Goal: Information Seeking & Learning: Compare options

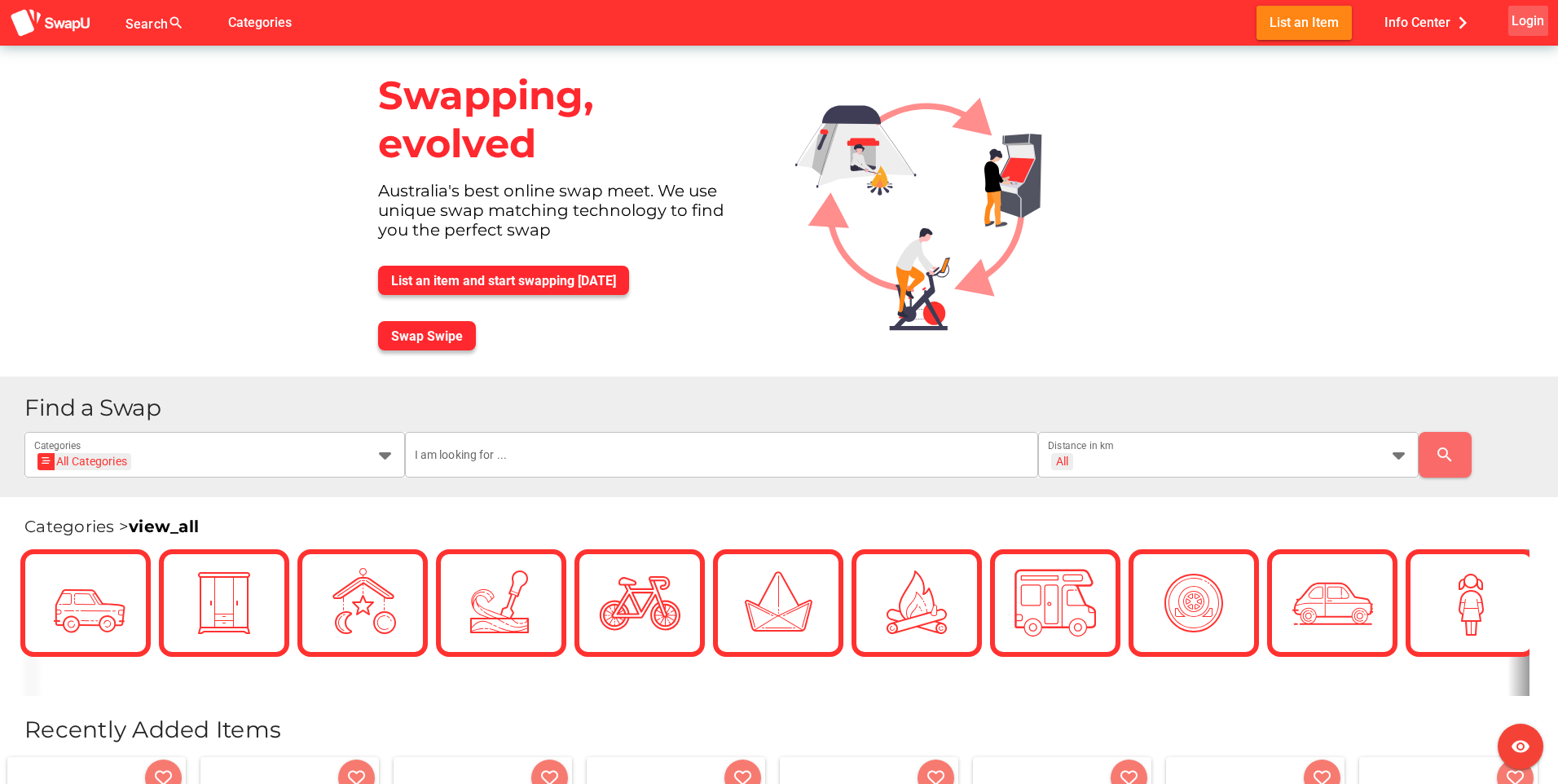
click at [1531, 28] on span "Login" at bounding box center [1528, 21] width 32 height 22
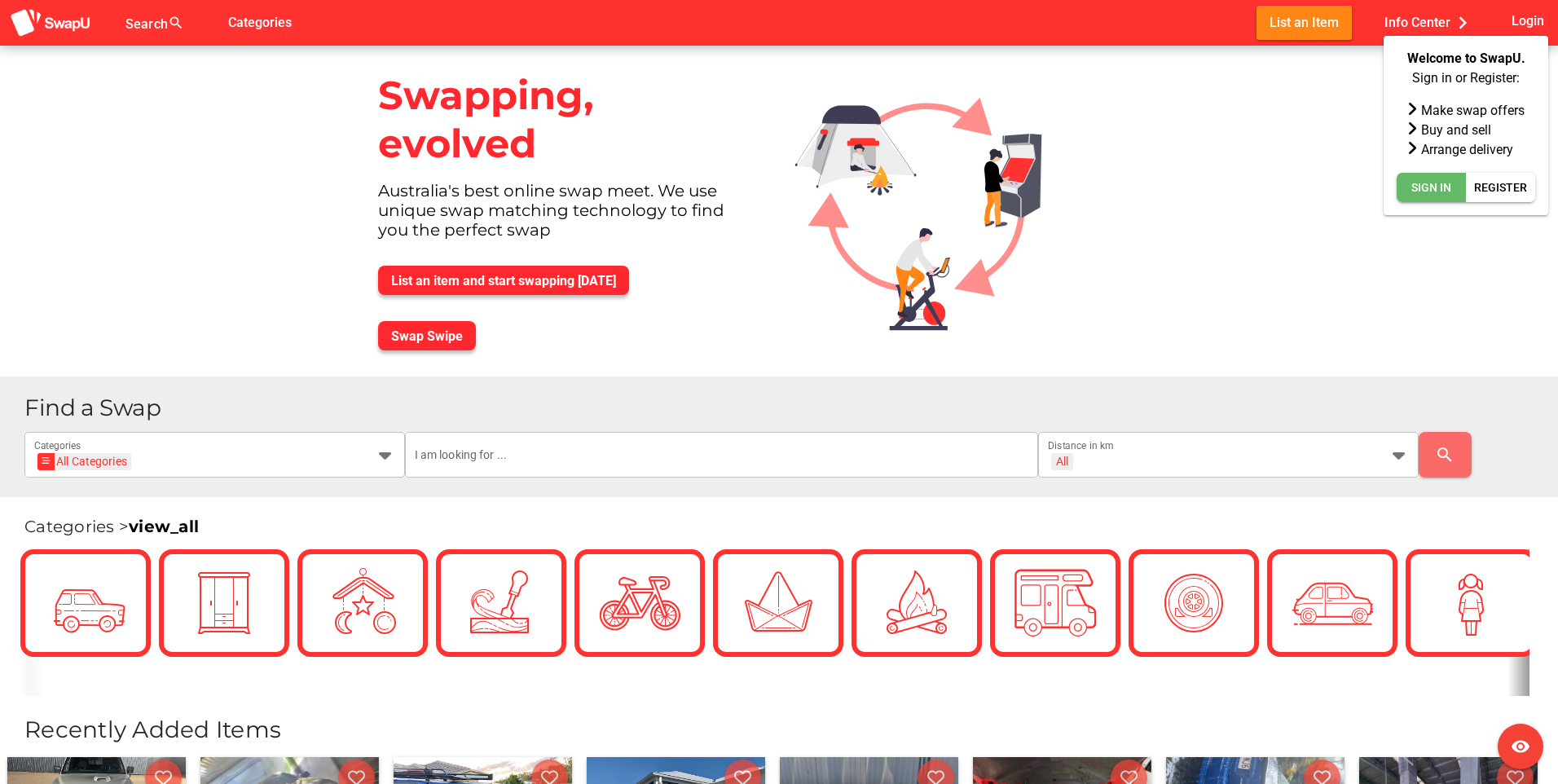
click at [1446, 196] on span "Sign In" at bounding box center [1431, 187] width 40 height 20
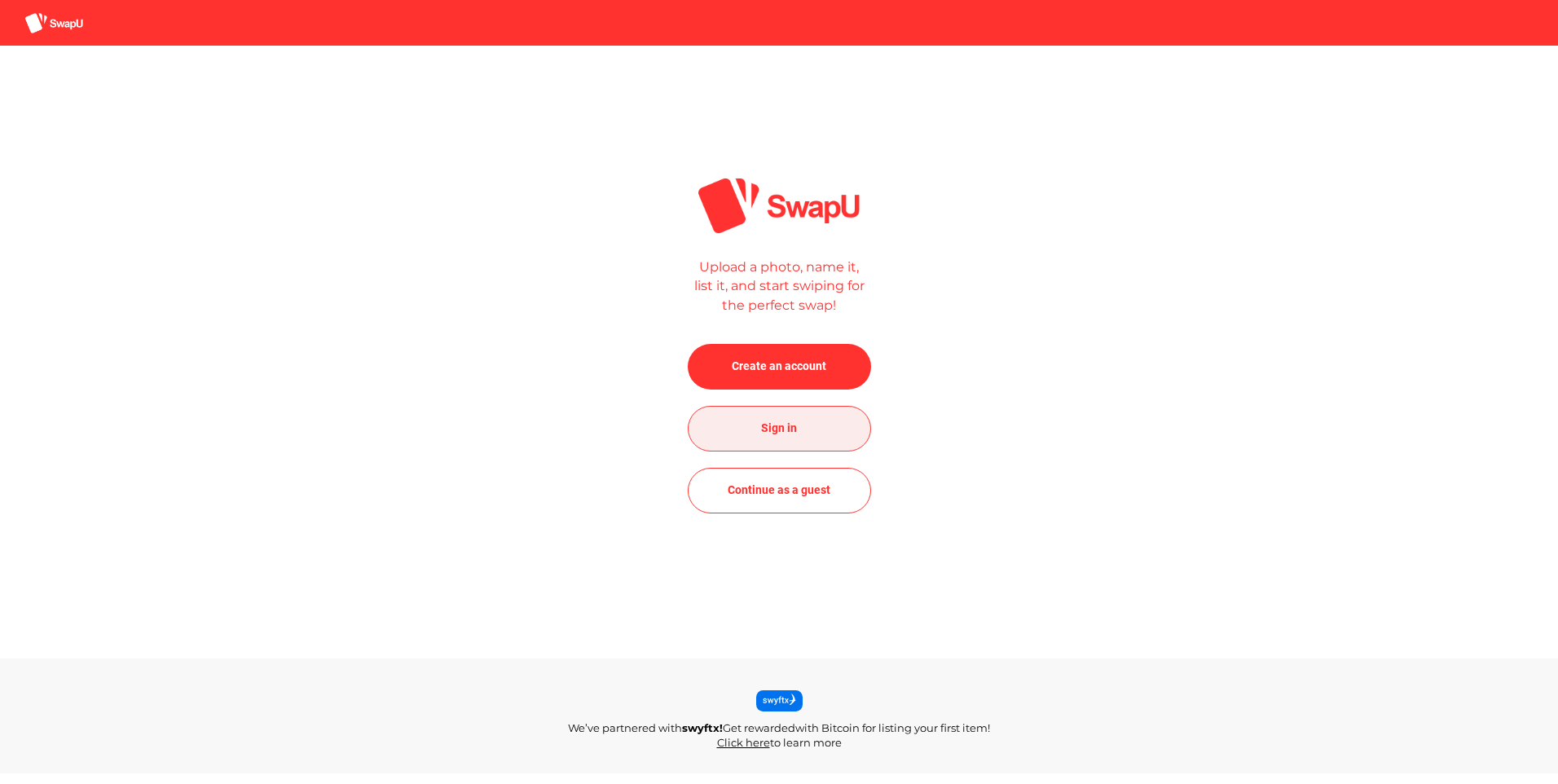
click at [830, 423] on span "Sign in" at bounding box center [779, 429] width 157 height 39
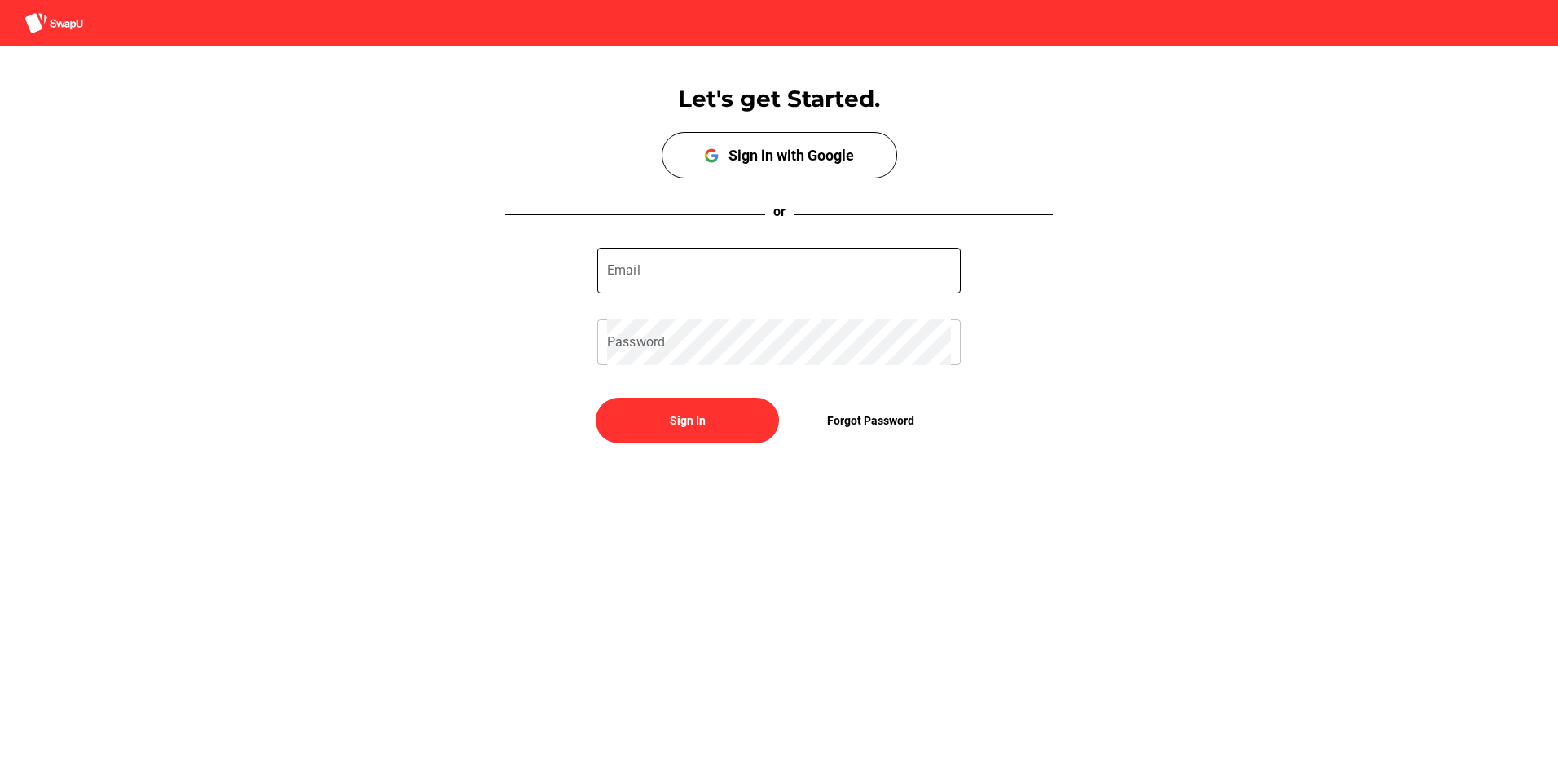
click at [750, 276] on input "Email" at bounding box center [779, 270] width 344 height 46
type input "deric_vuong@hotmail.com"
click at [671, 408] on span "Sign In" at bounding box center [687, 421] width 157 height 39
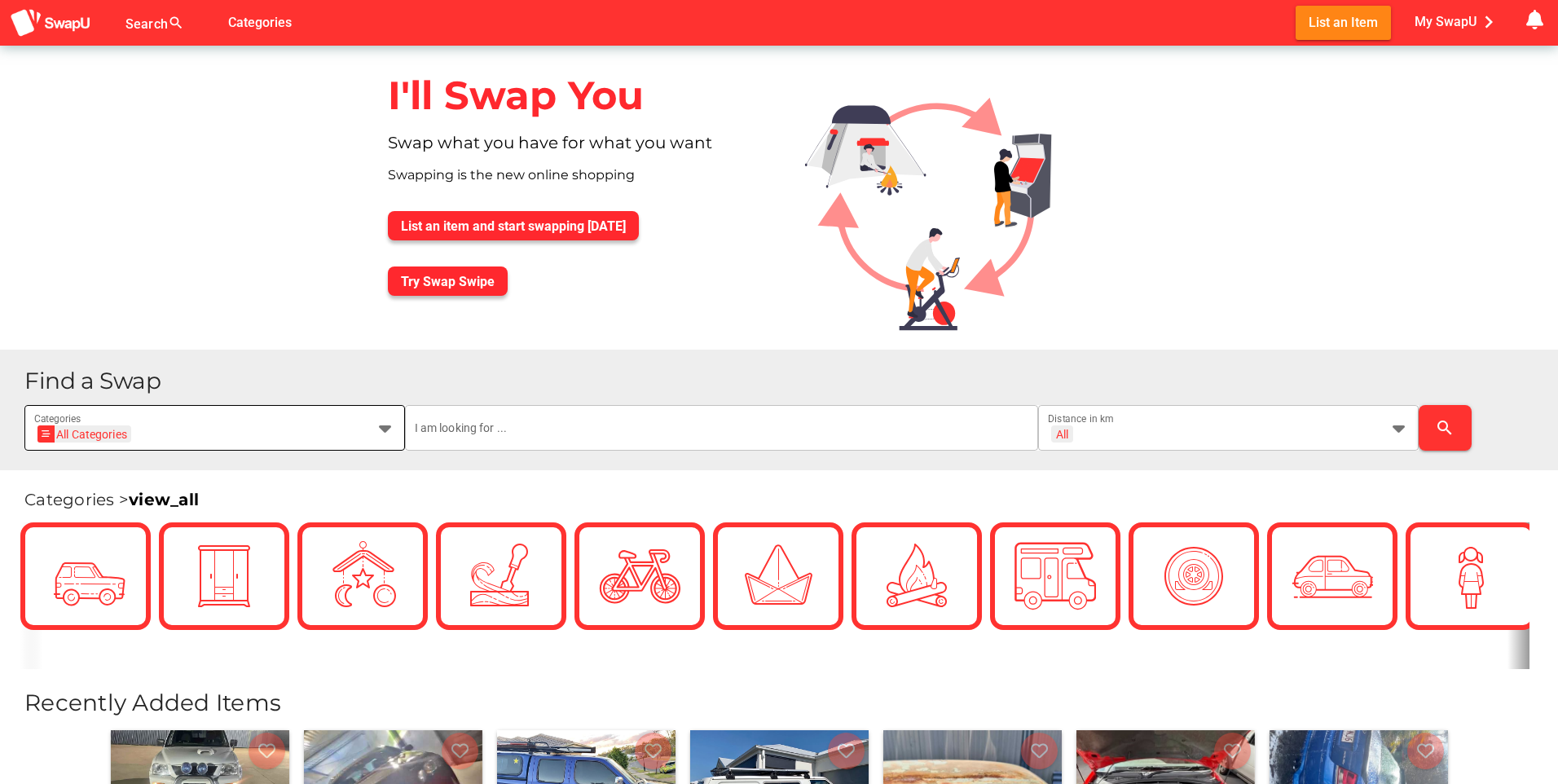
click at [395, 439] on div "All Categories All Categories Categories" at bounding box center [214, 427] width 381 height 46
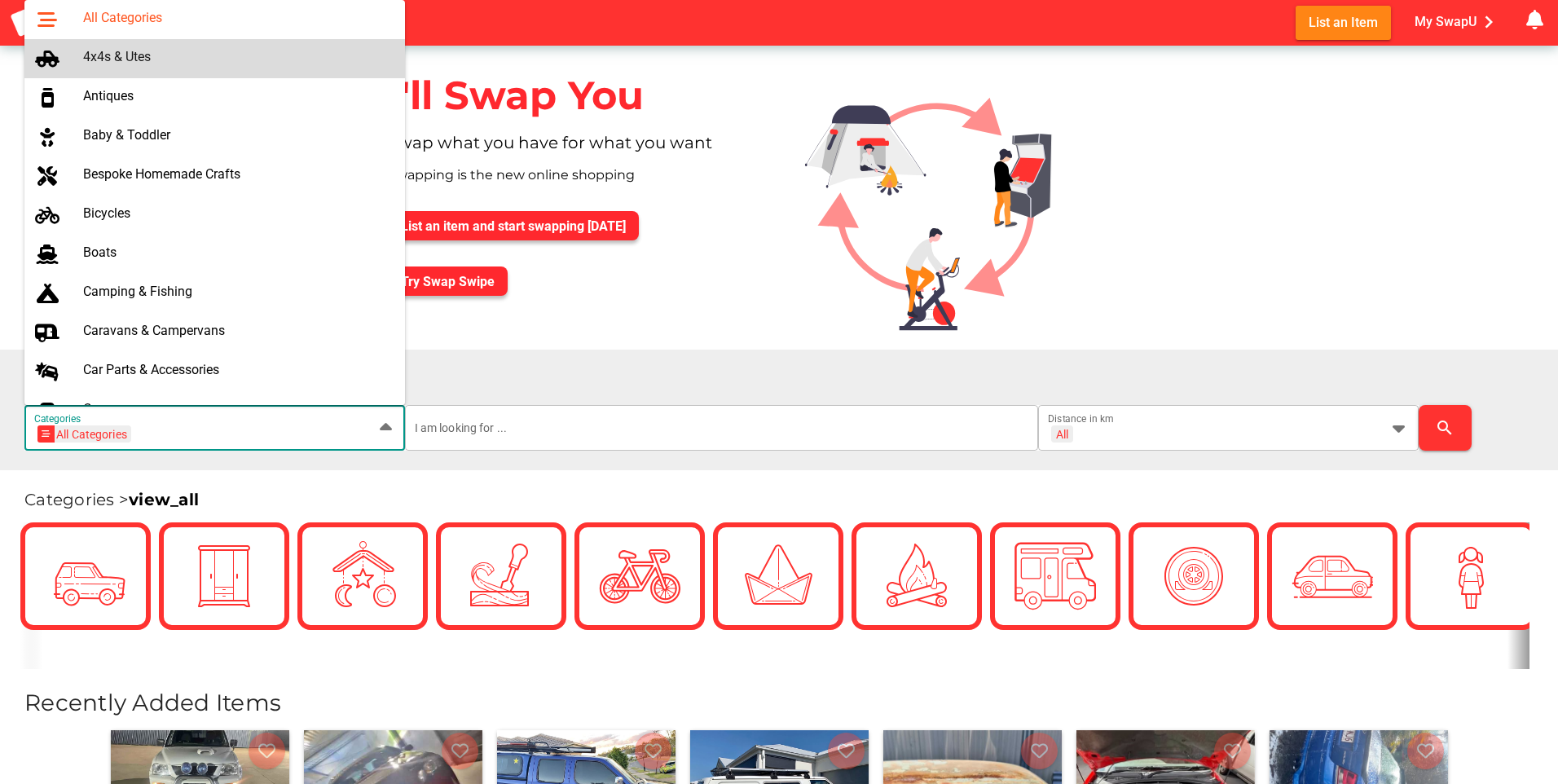
click at [280, 65] on div "4x4s & Utes" at bounding box center [238, 58] width 309 height 26
type input "4x4s & Utes"
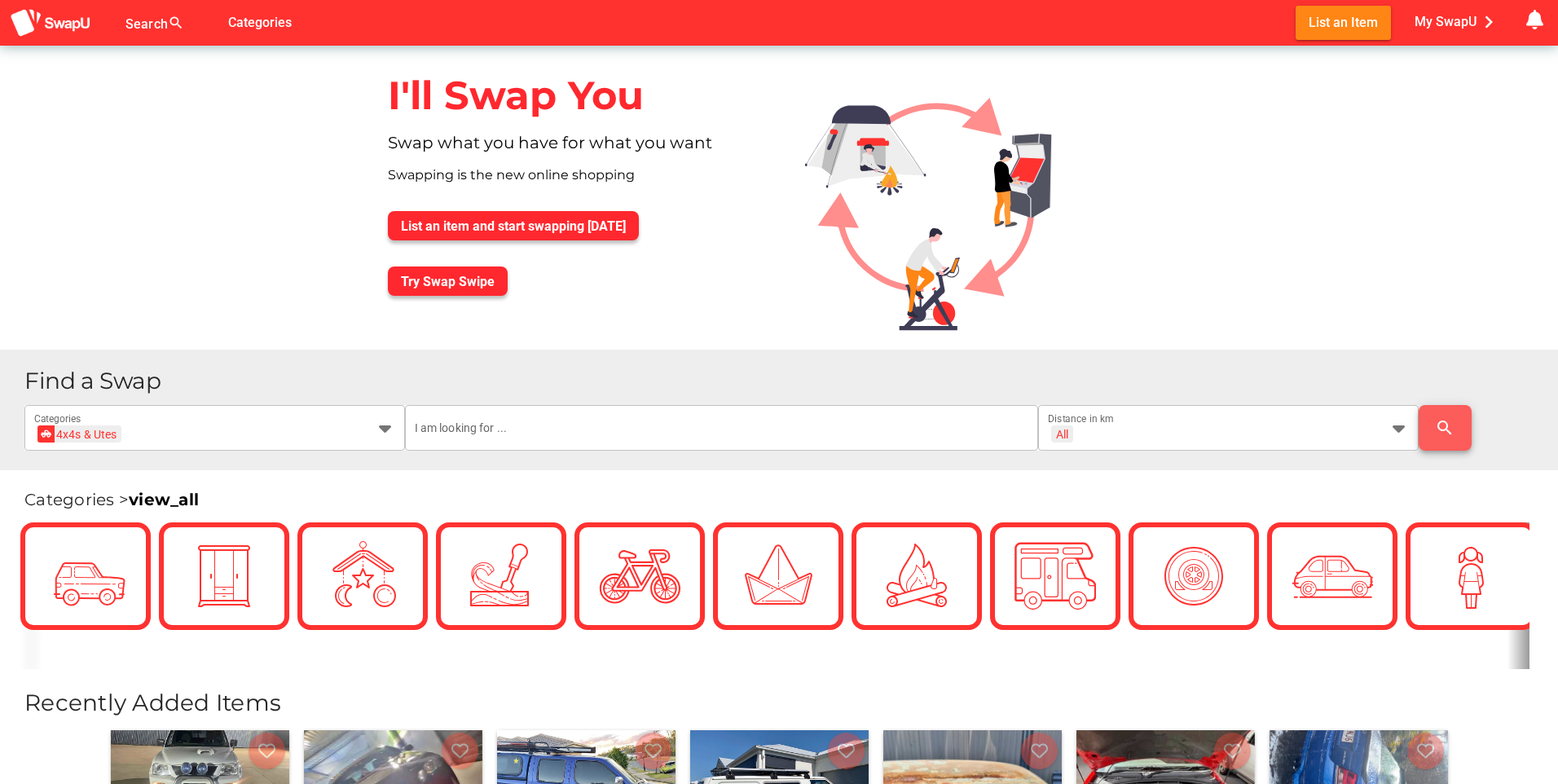
click at [1433, 423] on span "search" at bounding box center [1446, 428] width 27 height 39
click at [1396, 434] on icon at bounding box center [1399, 428] width 20 height 20
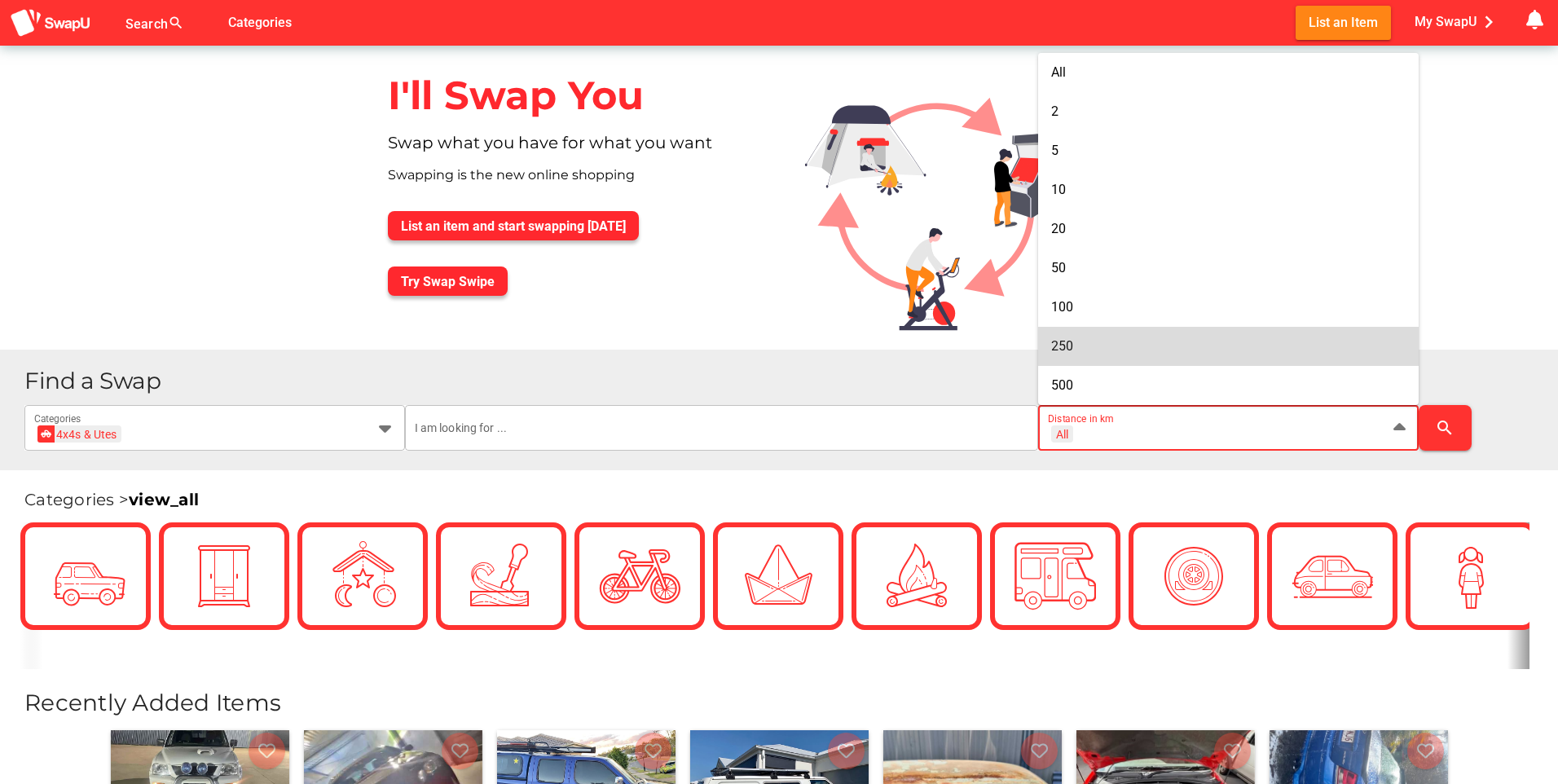
click at [1251, 351] on div "250" at bounding box center [1229, 345] width 354 height 15
type input "+ 250 km"
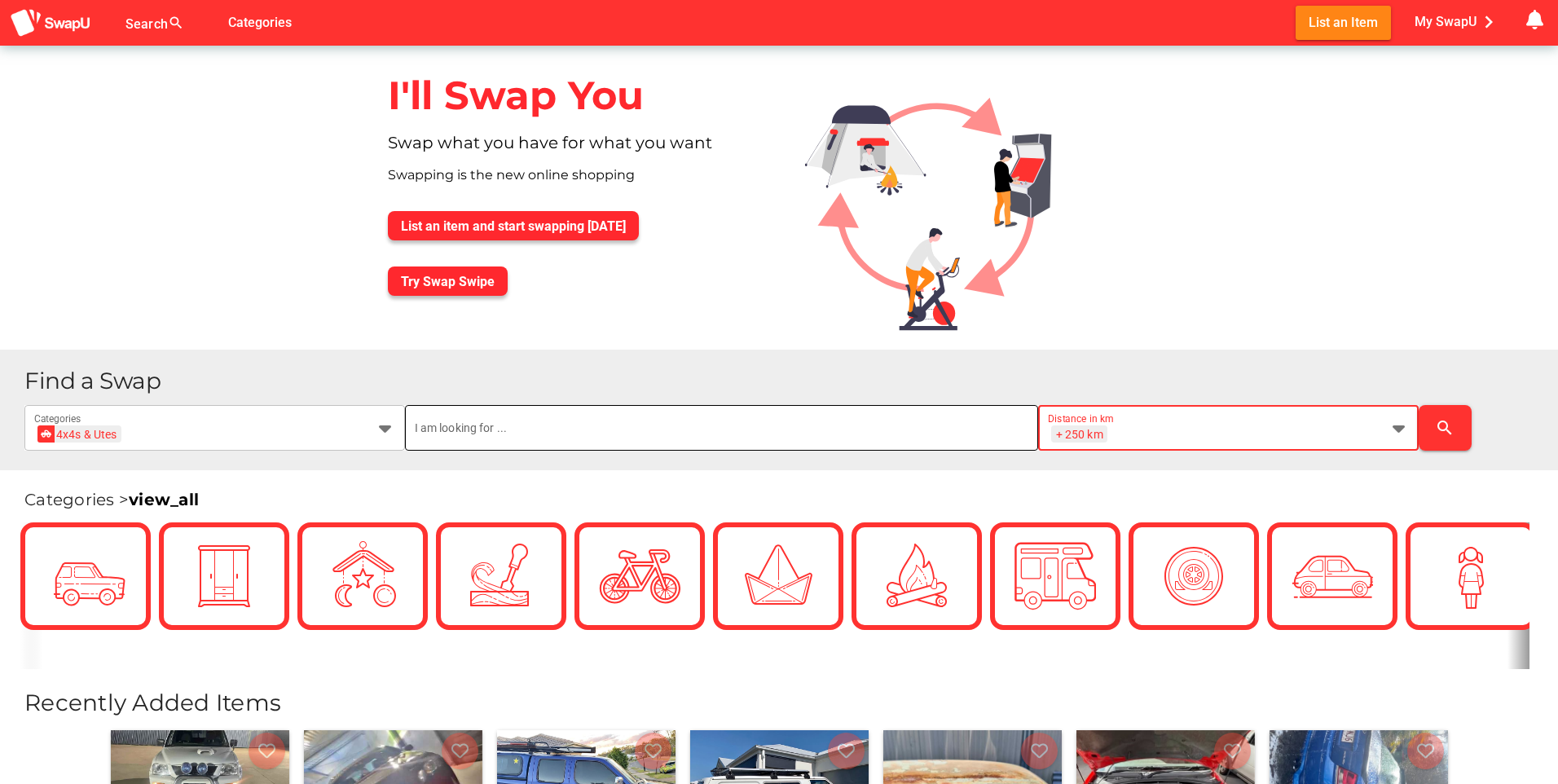
click at [804, 441] on input "text" at bounding box center [722, 427] width 615 height 46
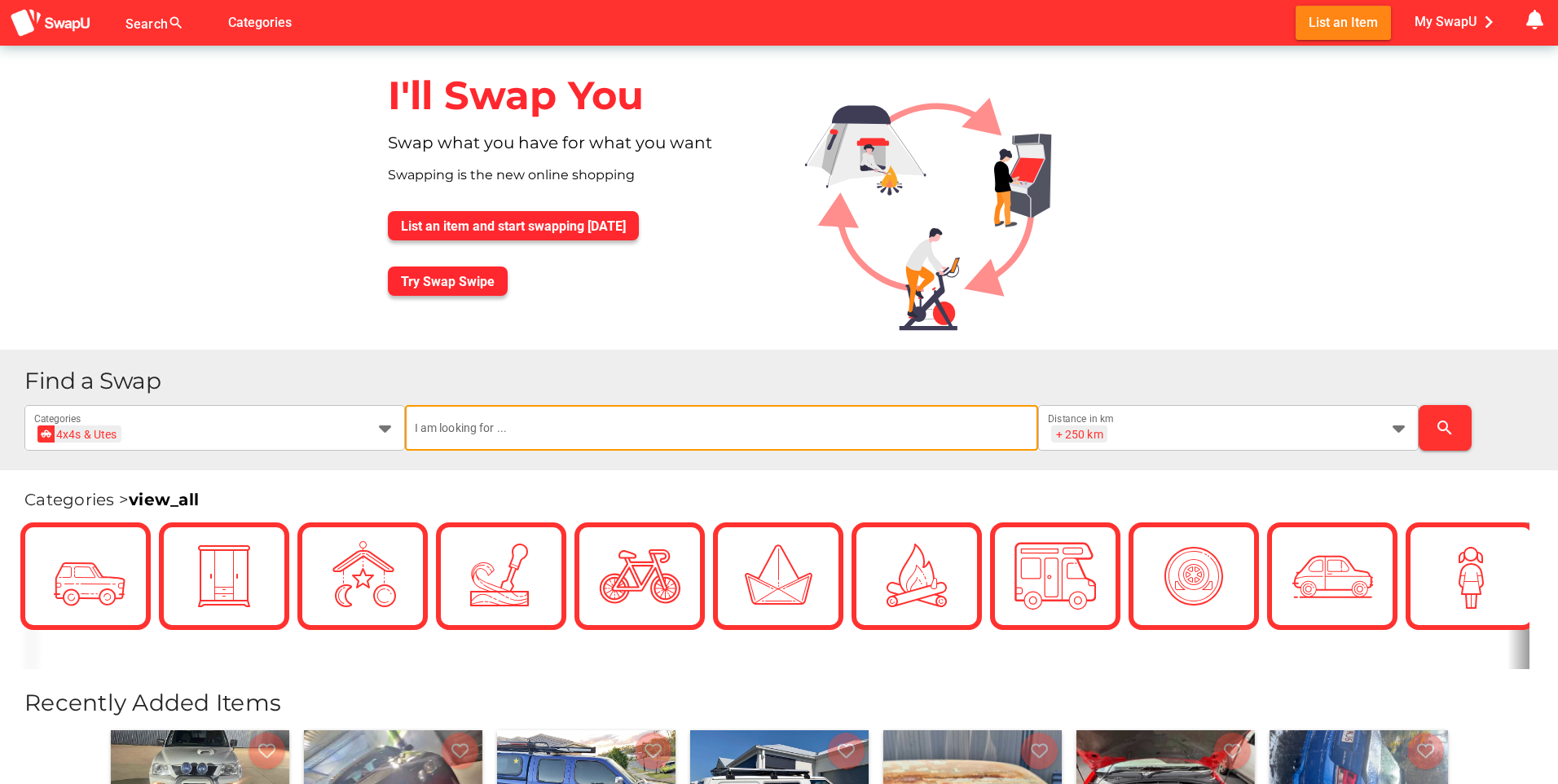
click at [804, 440] on input "text" at bounding box center [722, 427] width 615 height 46
type input "utes"
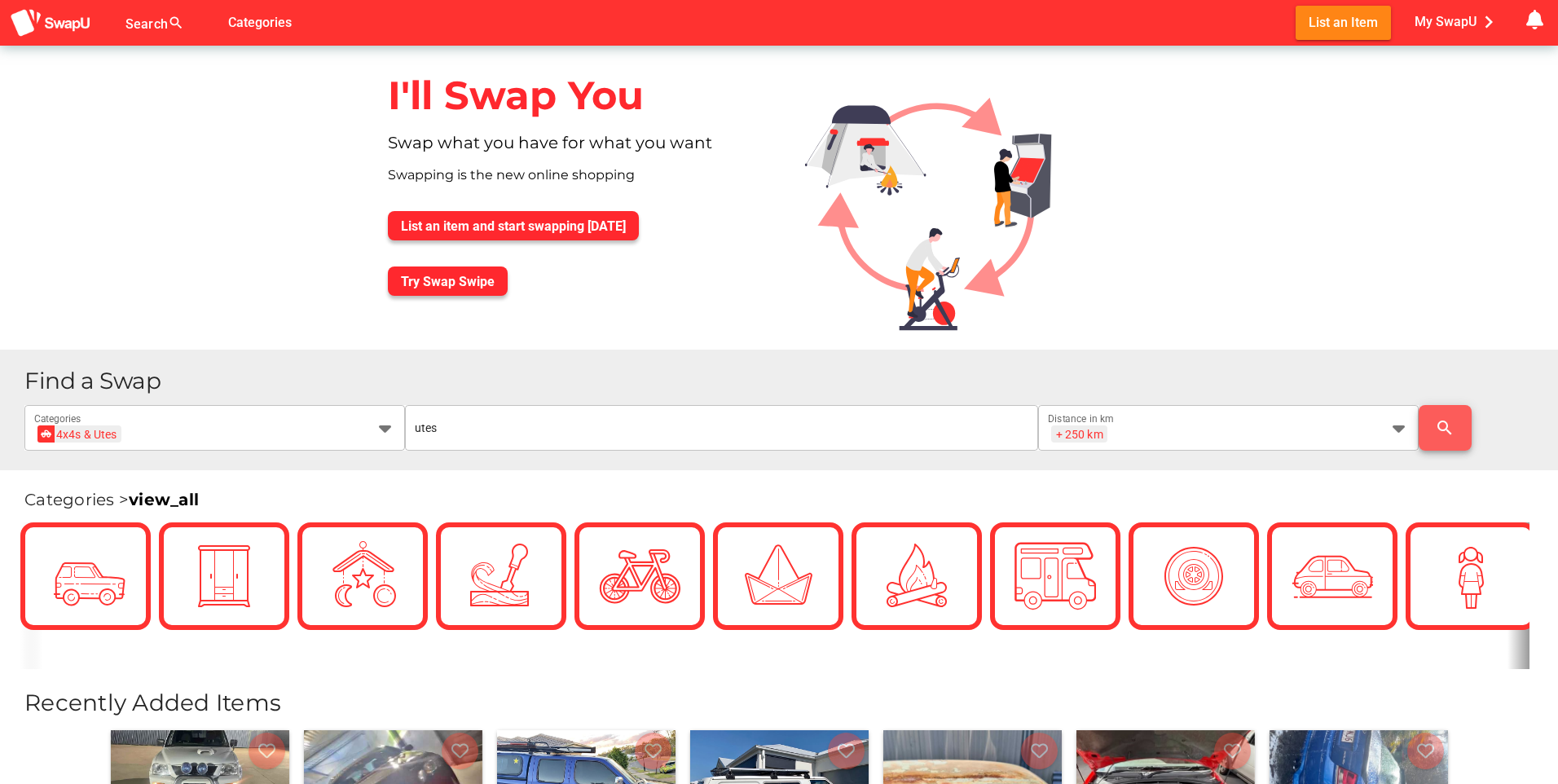
click at [1446, 428] on icon "search" at bounding box center [1445, 428] width 20 height 20
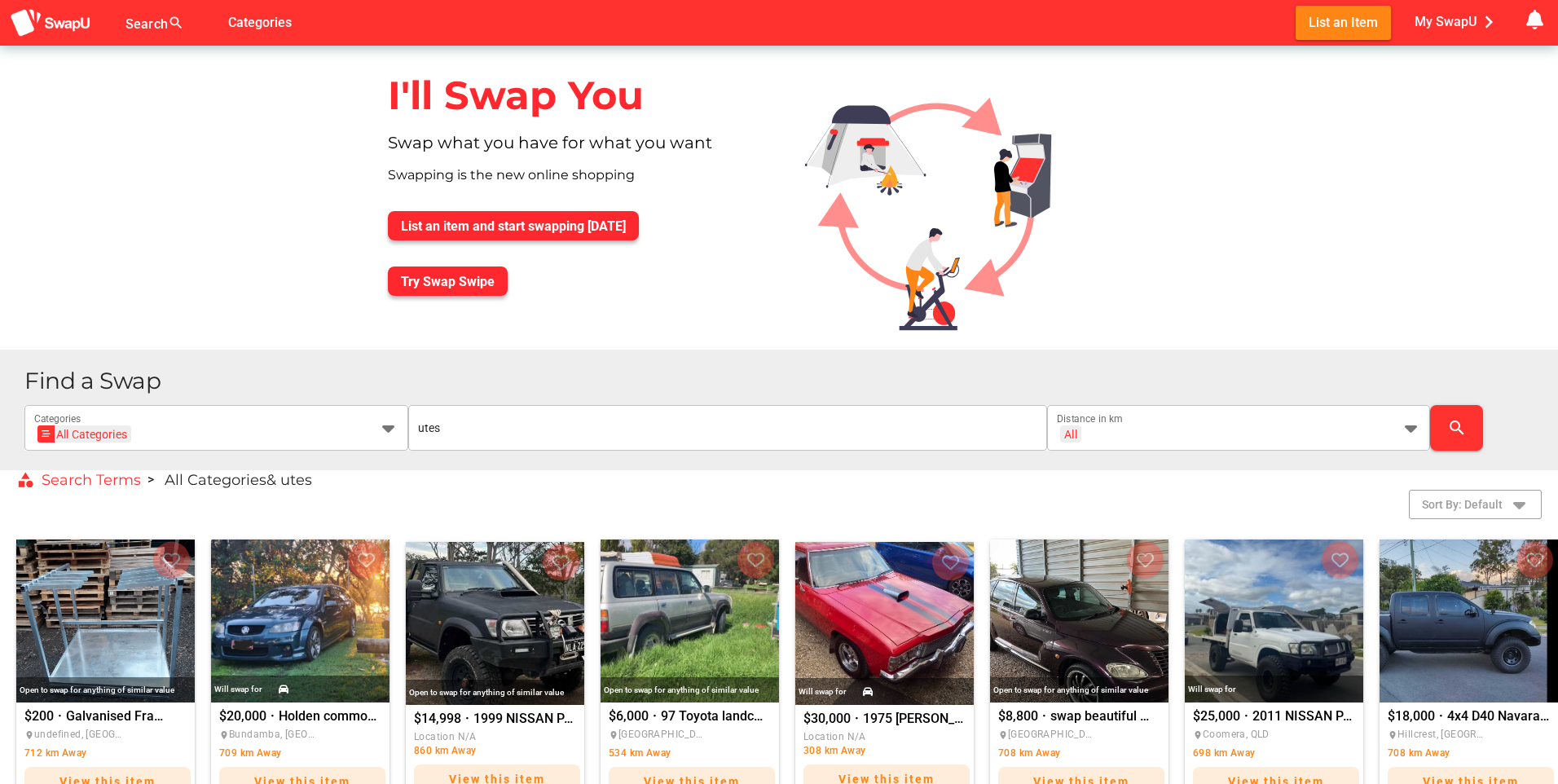
drag, startPoint x: 1558, startPoint y: 148, endPoint x: 1558, endPoint y: 294, distance: 146.0
click at [1558, 294] on html "Search search false Categories List an Item My SwapU chevron_right getting mess…" at bounding box center [779, 392] width 1558 height 784
drag, startPoint x: 1561, startPoint y: 321, endPoint x: 1561, endPoint y: 248, distance: 73.0
click at [1558, 248] on html "Search search false Categories List an Item My SwapU chevron_right getting mess…" at bounding box center [779, 392] width 1558 height 784
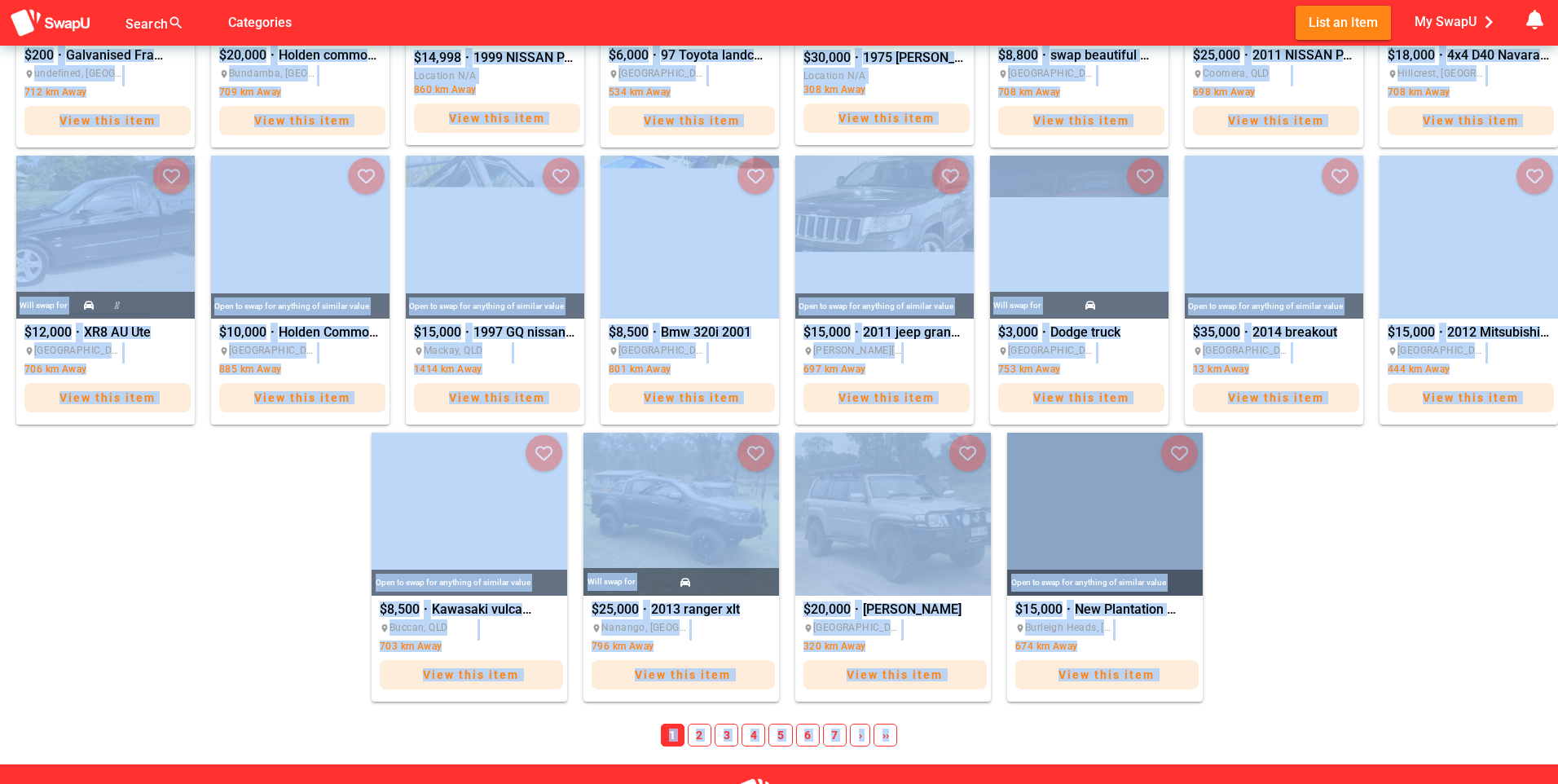
scroll to position [787, 0]
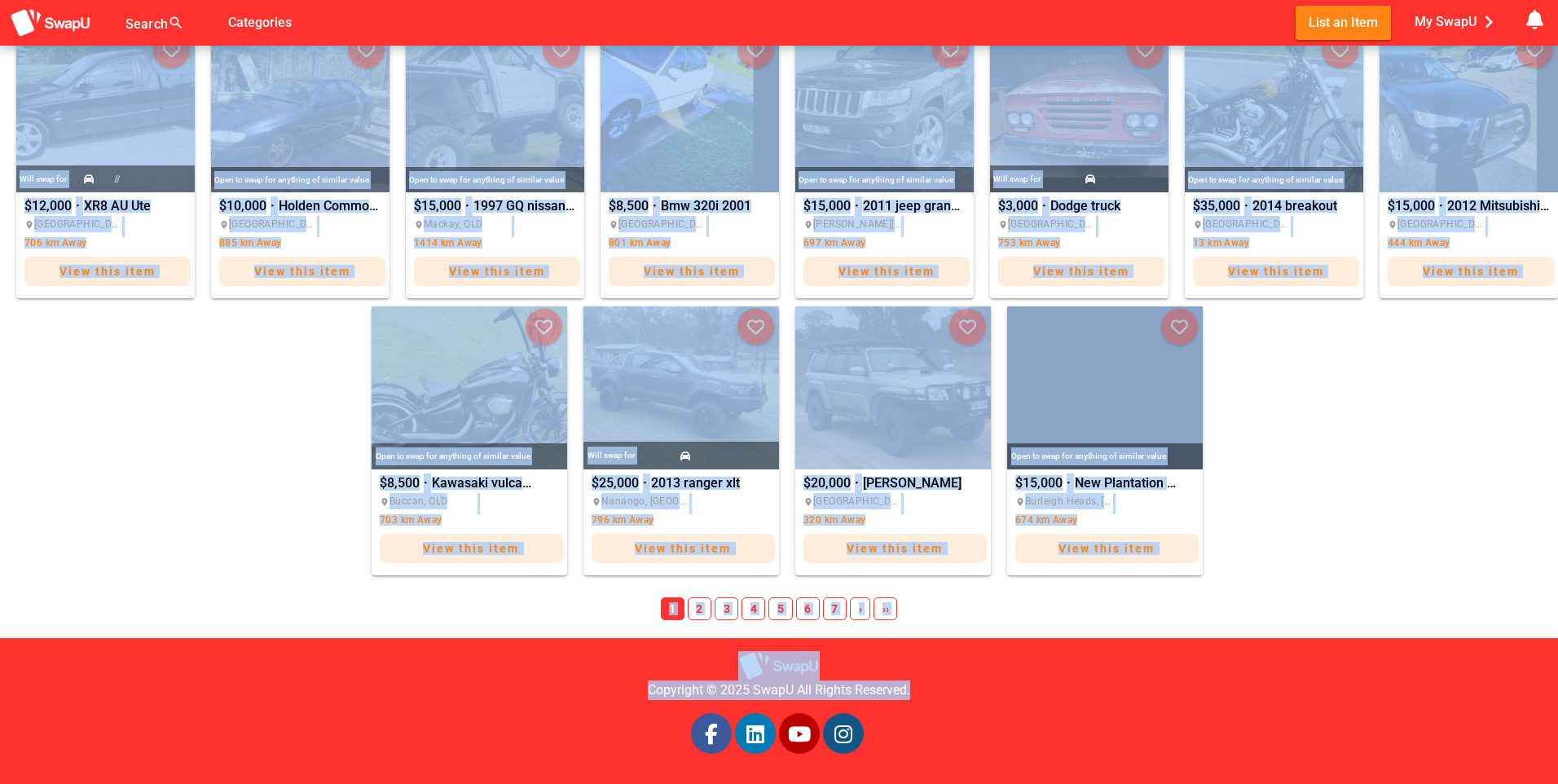
drag, startPoint x: 1558, startPoint y: 174, endPoint x: 1545, endPoint y: 710, distance: 536.2
drag, startPoint x: 1545, startPoint y: 710, endPoint x: 1437, endPoint y: 484, distance: 250.5
click at [1437, 484] on div "Open to swap for anything of similar value $200 · Galvanised Frame place undefi…" at bounding box center [779, 163] width 1558 height 831
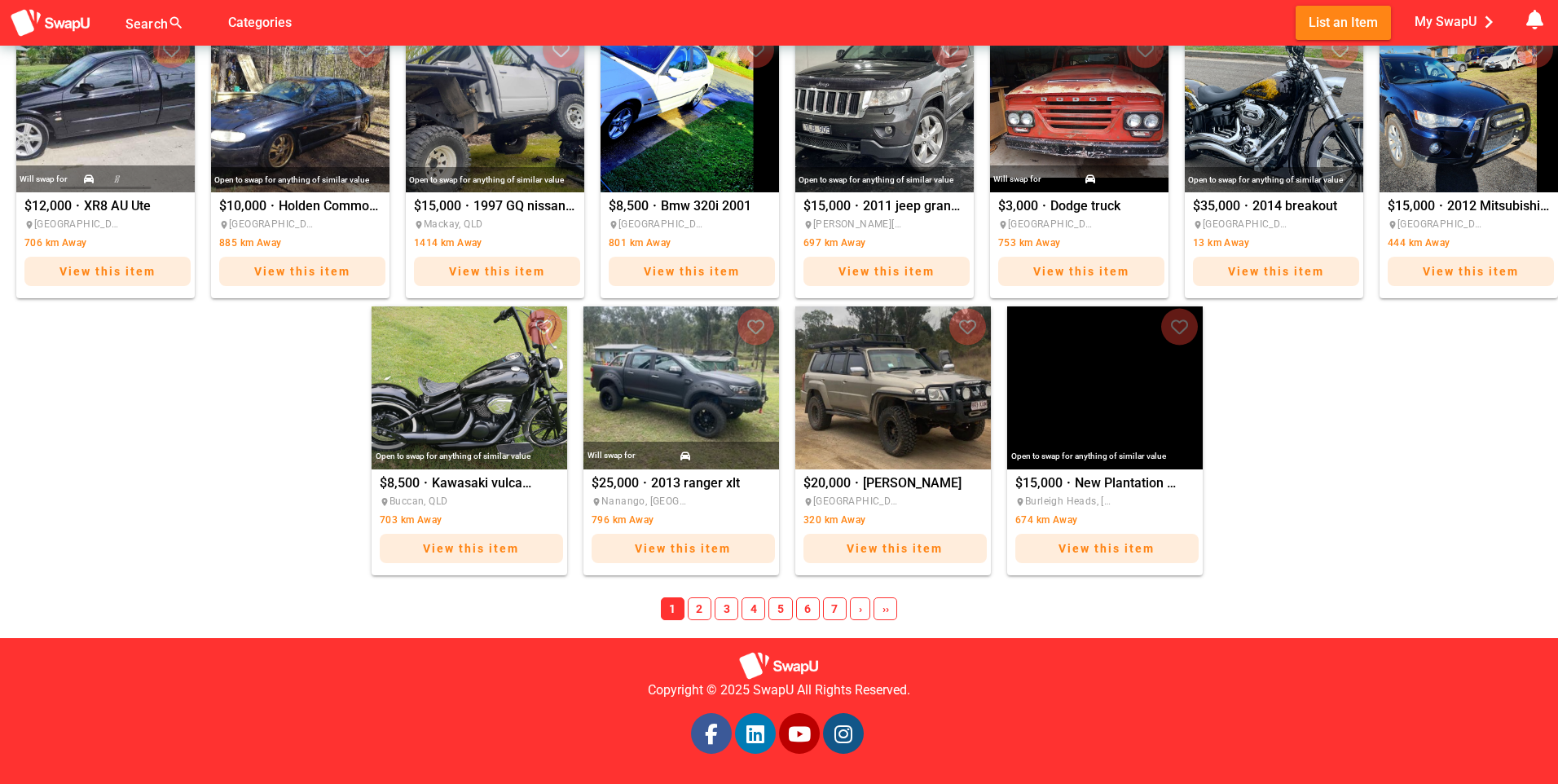
drag, startPoint x: 1558, startPoint y: 597, endPoint x: 1561, endPoint y: 90, distance: 507.0
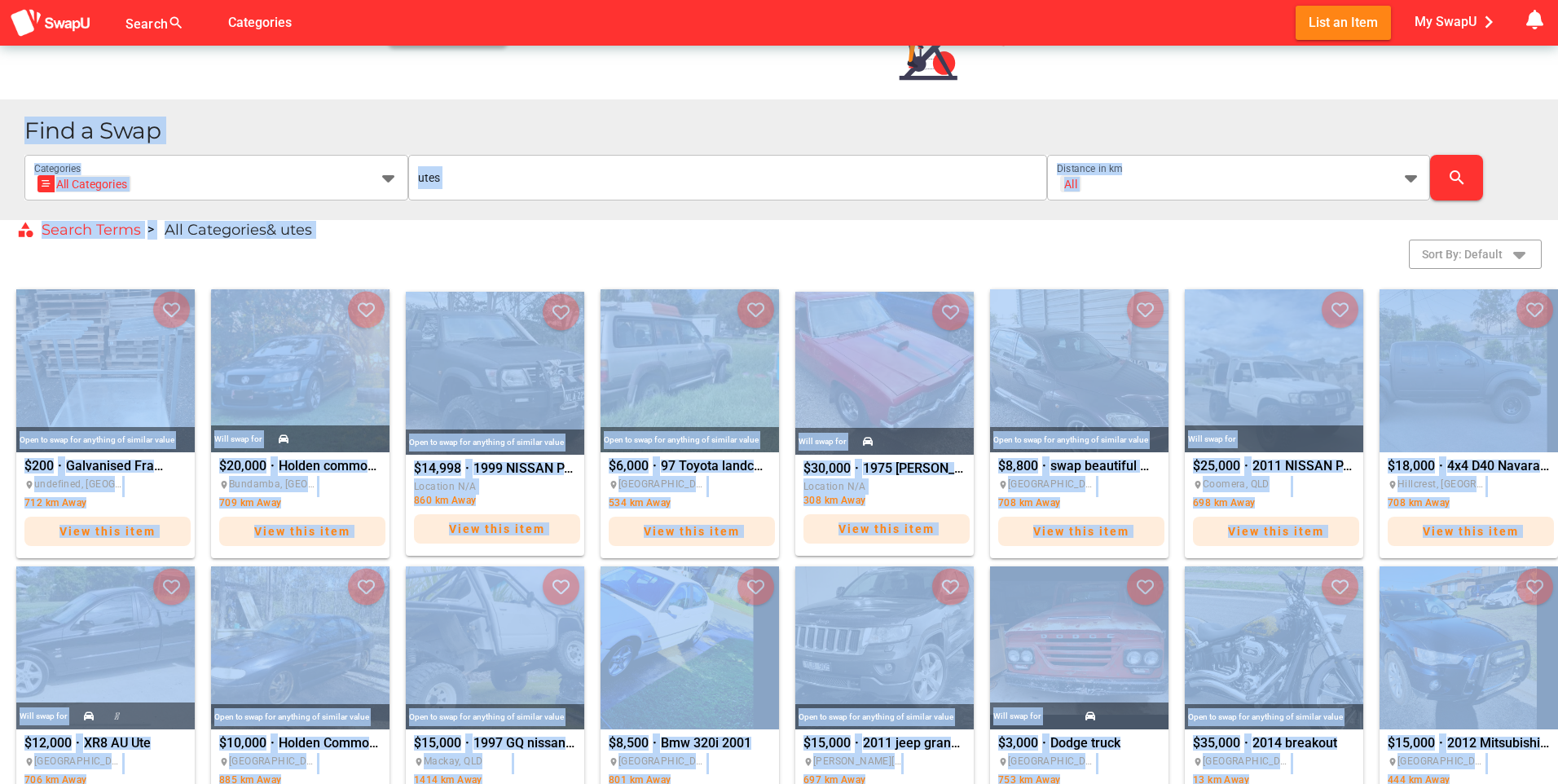
scroll to position [0, 0]
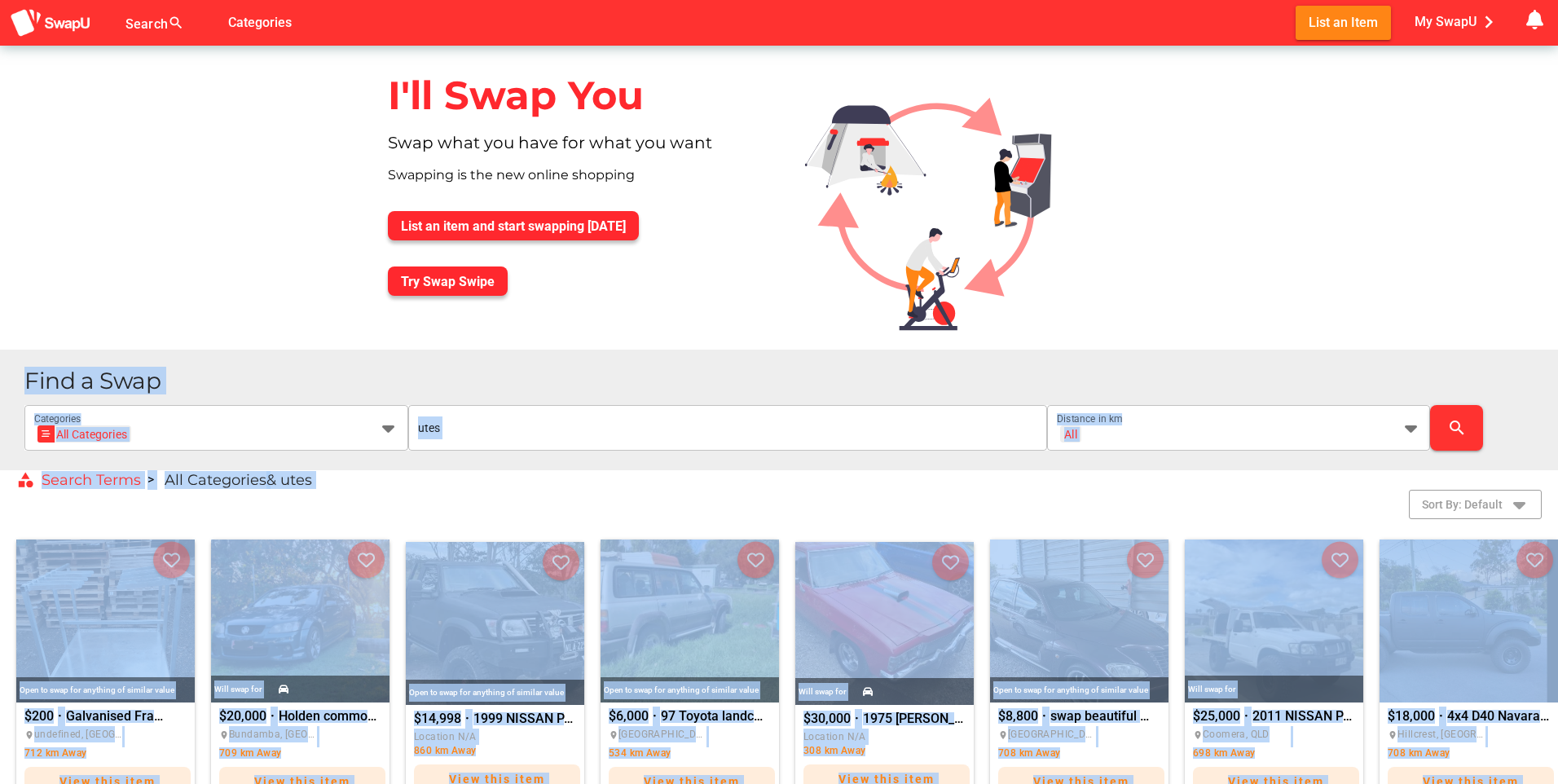
drag, startPoint x: 1558, startPoint y: 688, endPoint x: 1561, endPoint y: -60, distance: 748.0
click at [1558, 0] on html "Search search false Categories List an Item My SwapU chevron_right getting mess…" at bounding box center [779, 392] width 1558 height 784
click at [1375, 413] on div "All + All Distance in km" at bounding box center [1224, 427] width 335 height 46
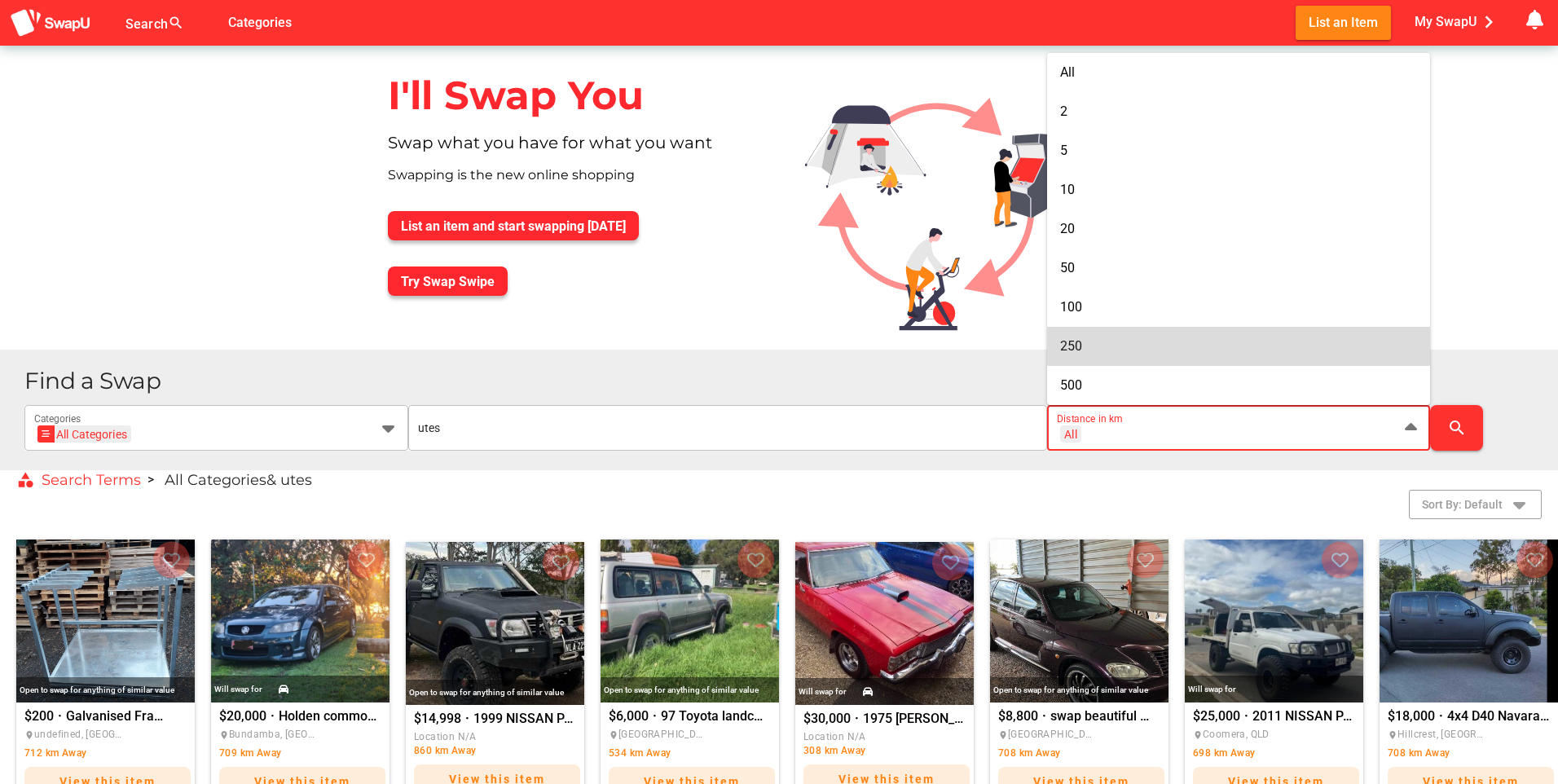
click at [1105, 337] on div "250" at bounding box center [1239, 345] width 358 height 26
type input "+ 250 km"
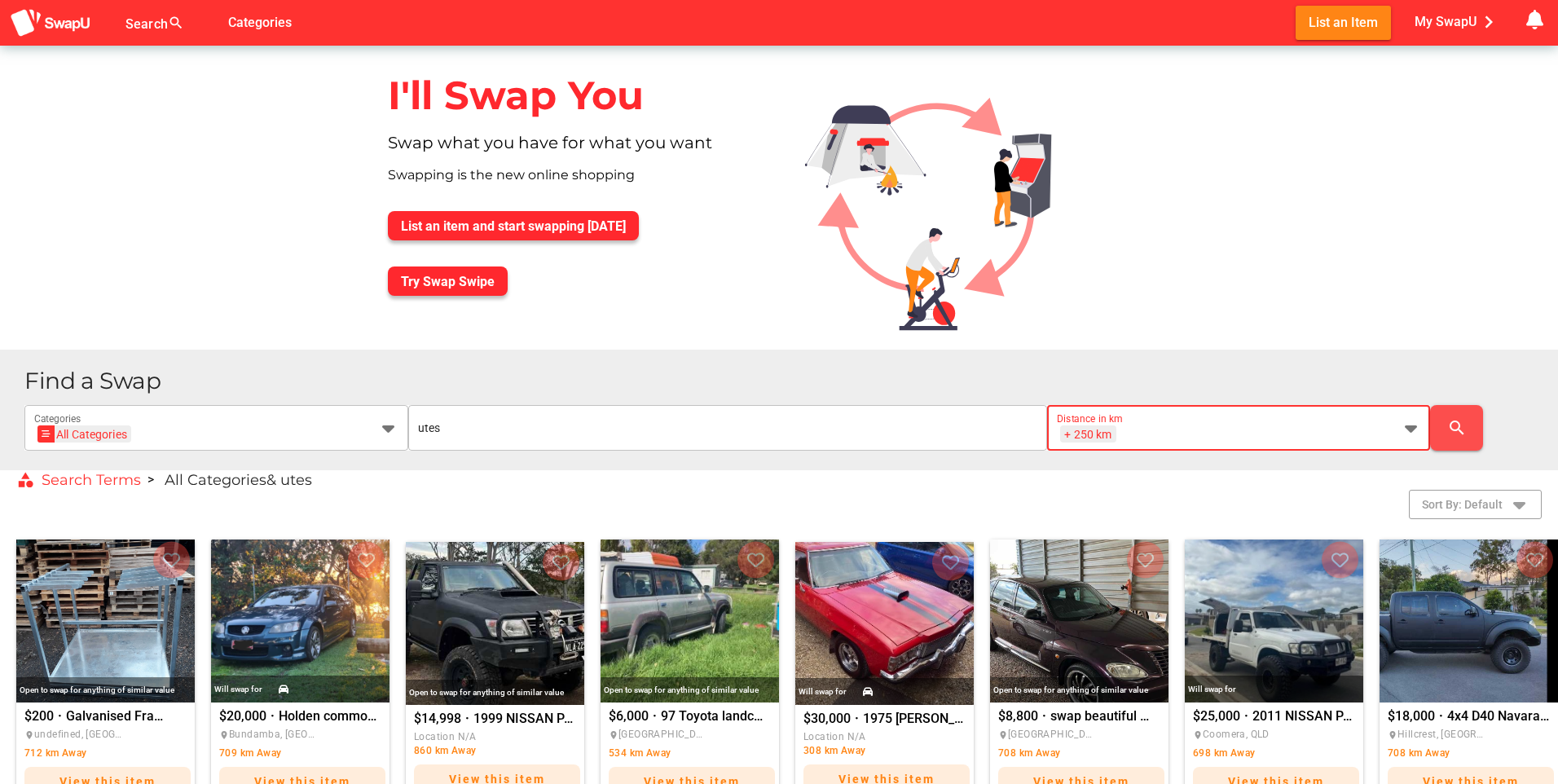
click at [1464, 423] on icon "search" at bounding box center [1457, 428] width 20 height 20
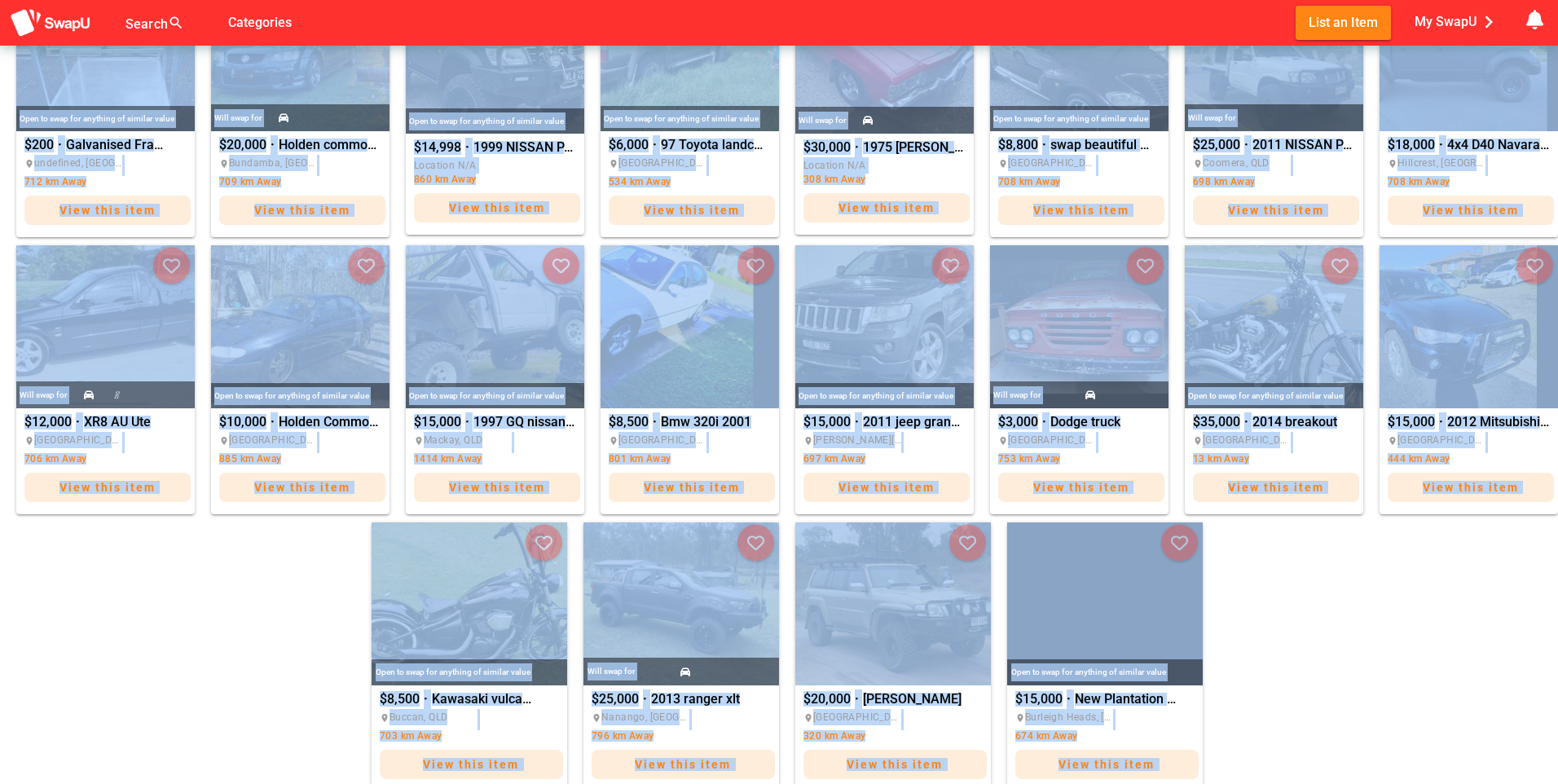
scroll to position [787, 0]
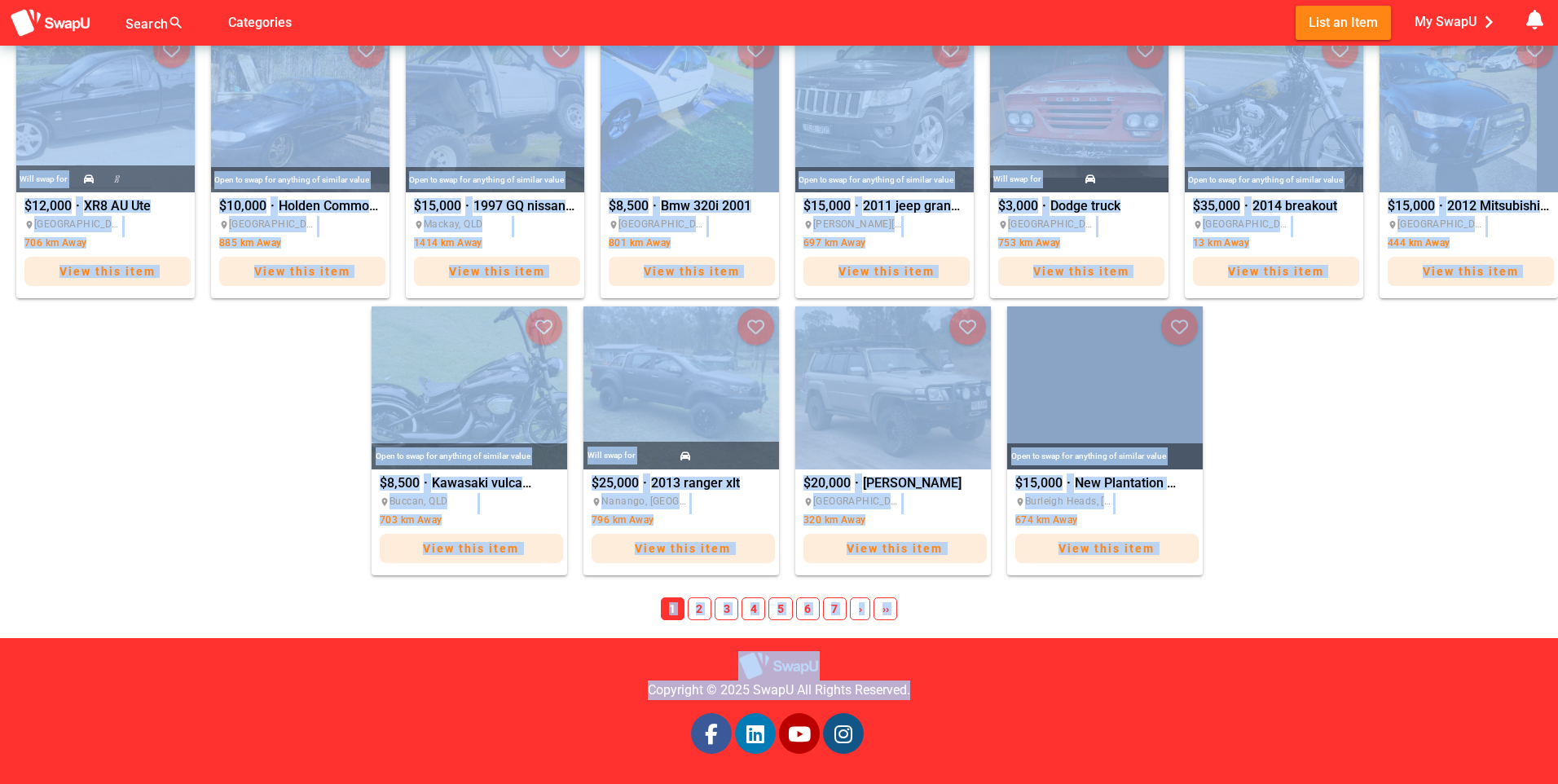
drag, startPoint x: 1558, startPoint y: 42, endPoint x: 1551, endPoint y: 819, distance: 777.0
drag, startPoint x: 1551, startPoint y: 819, endPoint x: 1422, endPoint y: 572, distance: 278.7
click at [1422, 572] on div "Open to swap for anything of similar value $200 · Galvanised Frame place undefi…" at bounding box center [779, 163] width 1558 height 831
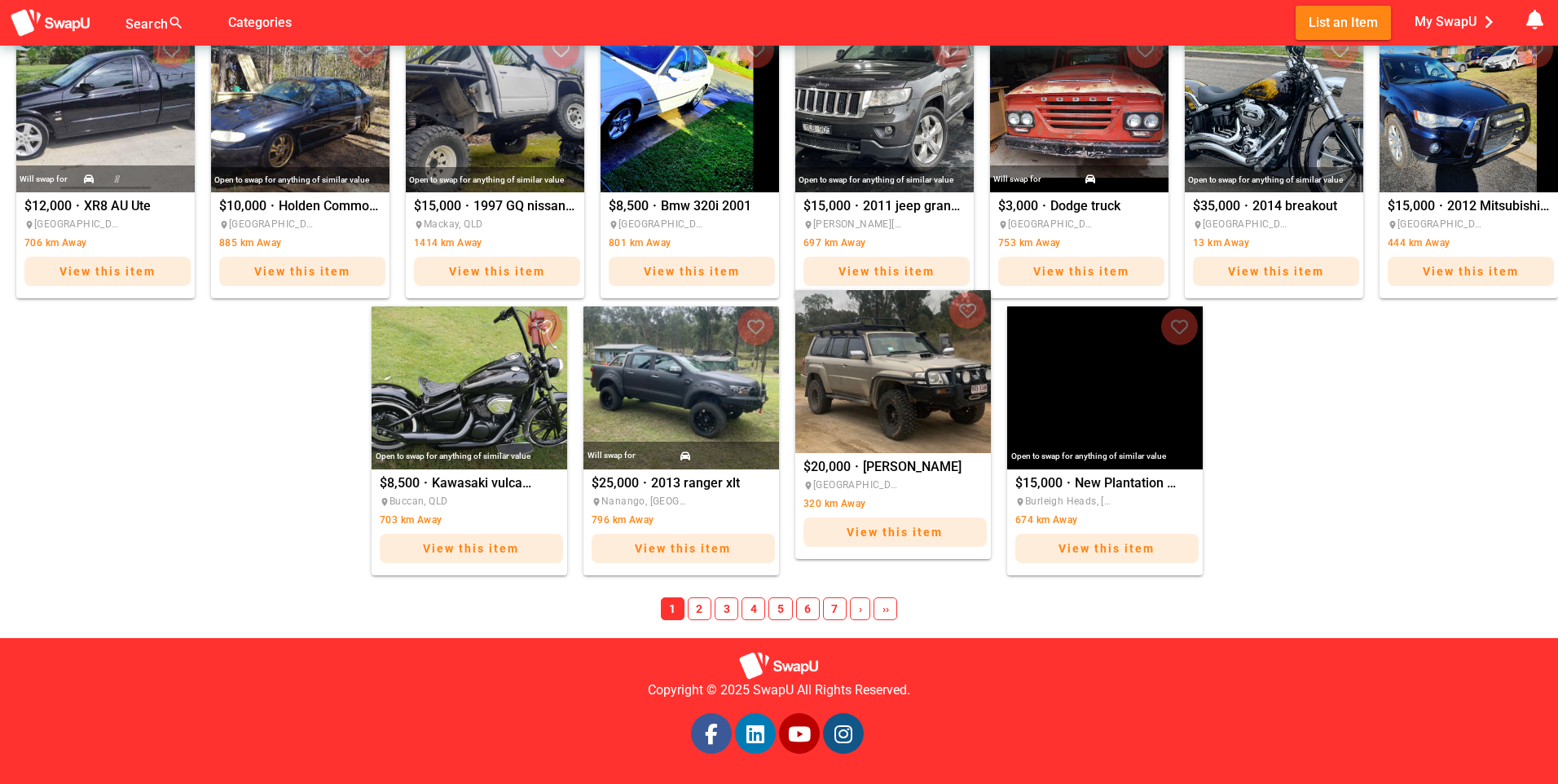
click at [881, 431] on img "Shaun" at bounding box center [893, 371] width 196 height 163
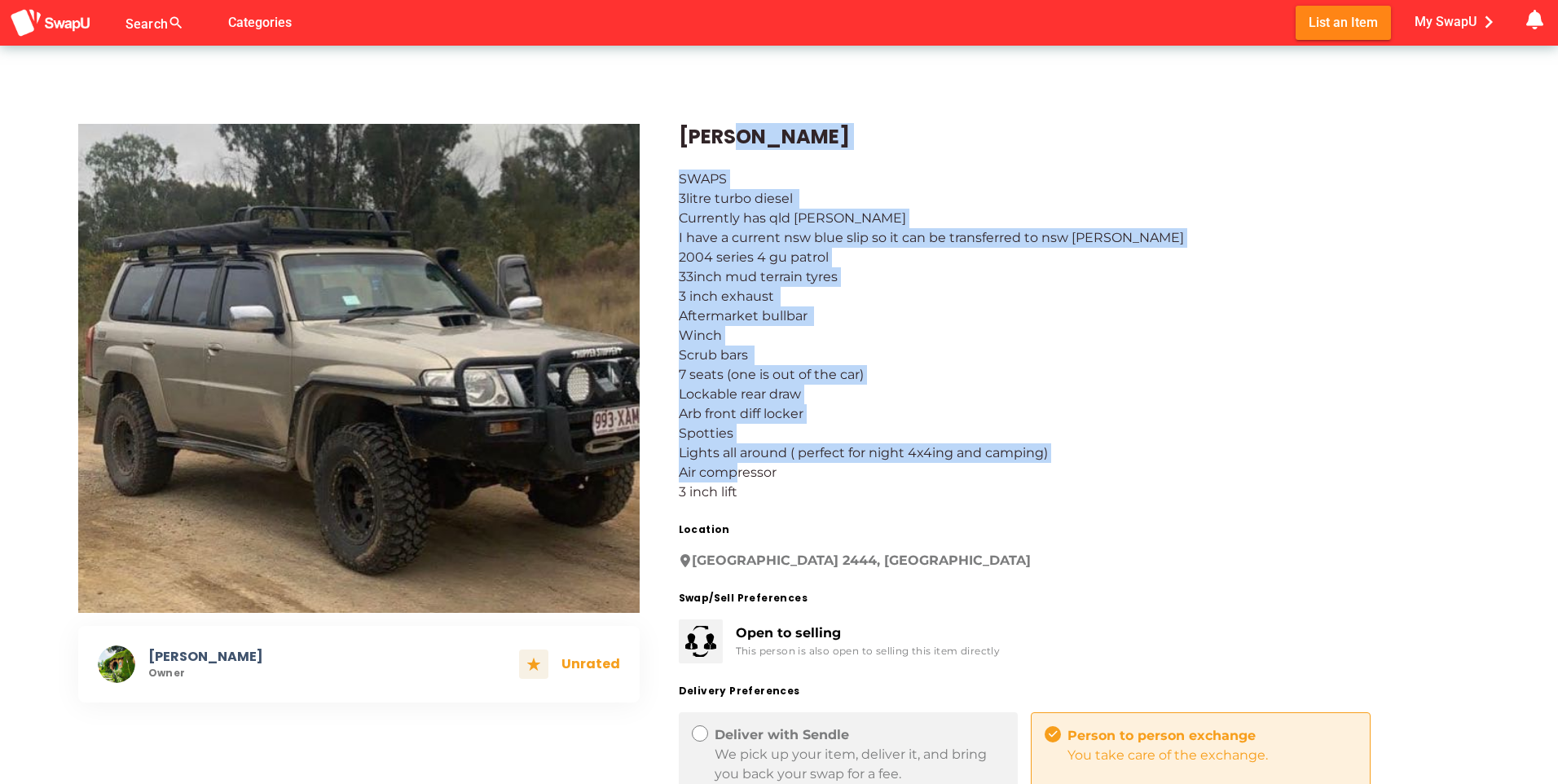
drag, startPoint x: 1558, startPoint y: 118, endPoint x: 1557, endPoint y: 499, distance: 381.0
click at [1557, 499] on div "Shaun Owner Unrated Shaun SWAPS 3litre turbo diesel Currently has qld rego I ha…" at bounding box center [759, 580] width 1597 height 1148
drag, startPoint x: 1557, startPoint y: 496, endPoint x: 1460, endPoint y: 358, distance: 168.7
click at [1460, 358] on div "SWAPS 3litre turbo diesel Currently has qld rego I have a current nsw blue slip…" at bounding box center [1081, 335] width 802 height 333
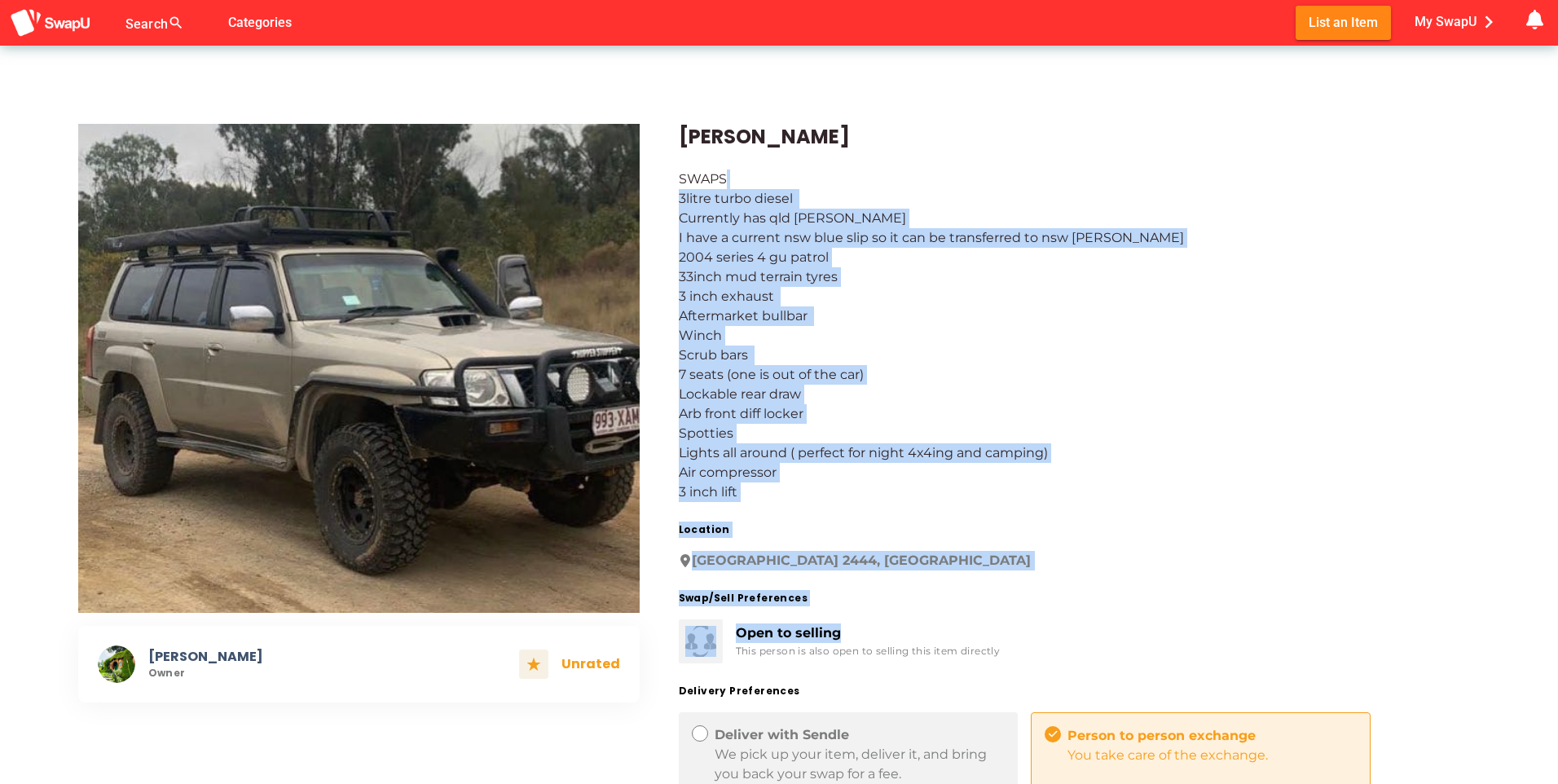
drag, startPoint x: 1558, startPoint y: 182, endPoint x: 1558, endPoint y: 613, distance: 431.0
click at [1558, 620] on div "Shaun Owner Unrated Shaun SWAPS 3litre turbo diesel Currently has qld rego I ha…" at bounding box center [759, 580] width 1597 height 1148
drag, startPoint x: 1558, startPoint y: 613, endPoint x: 1460, endPoint y: 514, distance: 139.3
click at [1460, 514] on div "Shaun SWAPS 3litre turbo diesel Currently has qld rego I have a current nsw blu…" at bounding box center [1060, 579] width 841 height 991
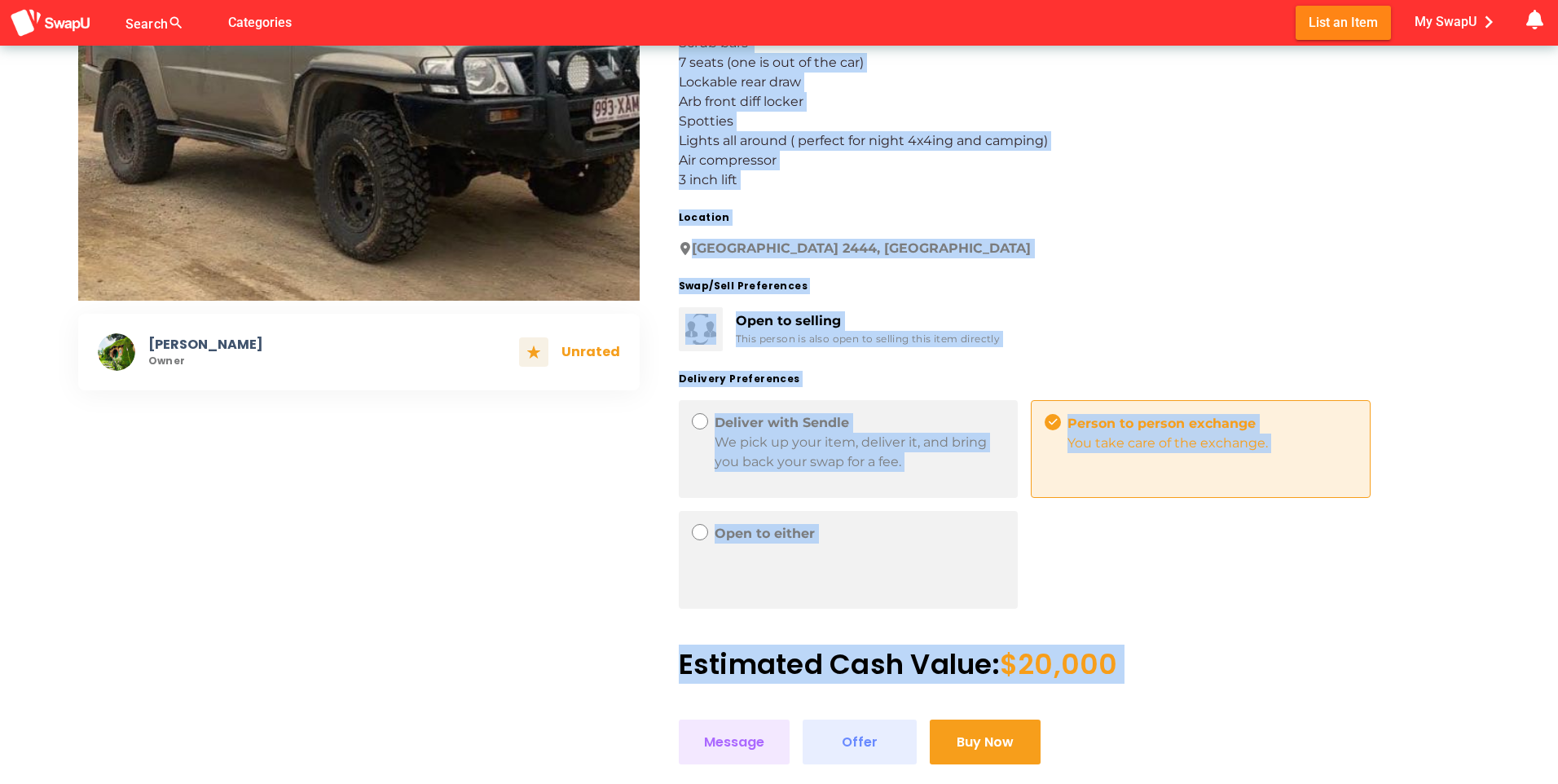
scroll to position [517, 0]
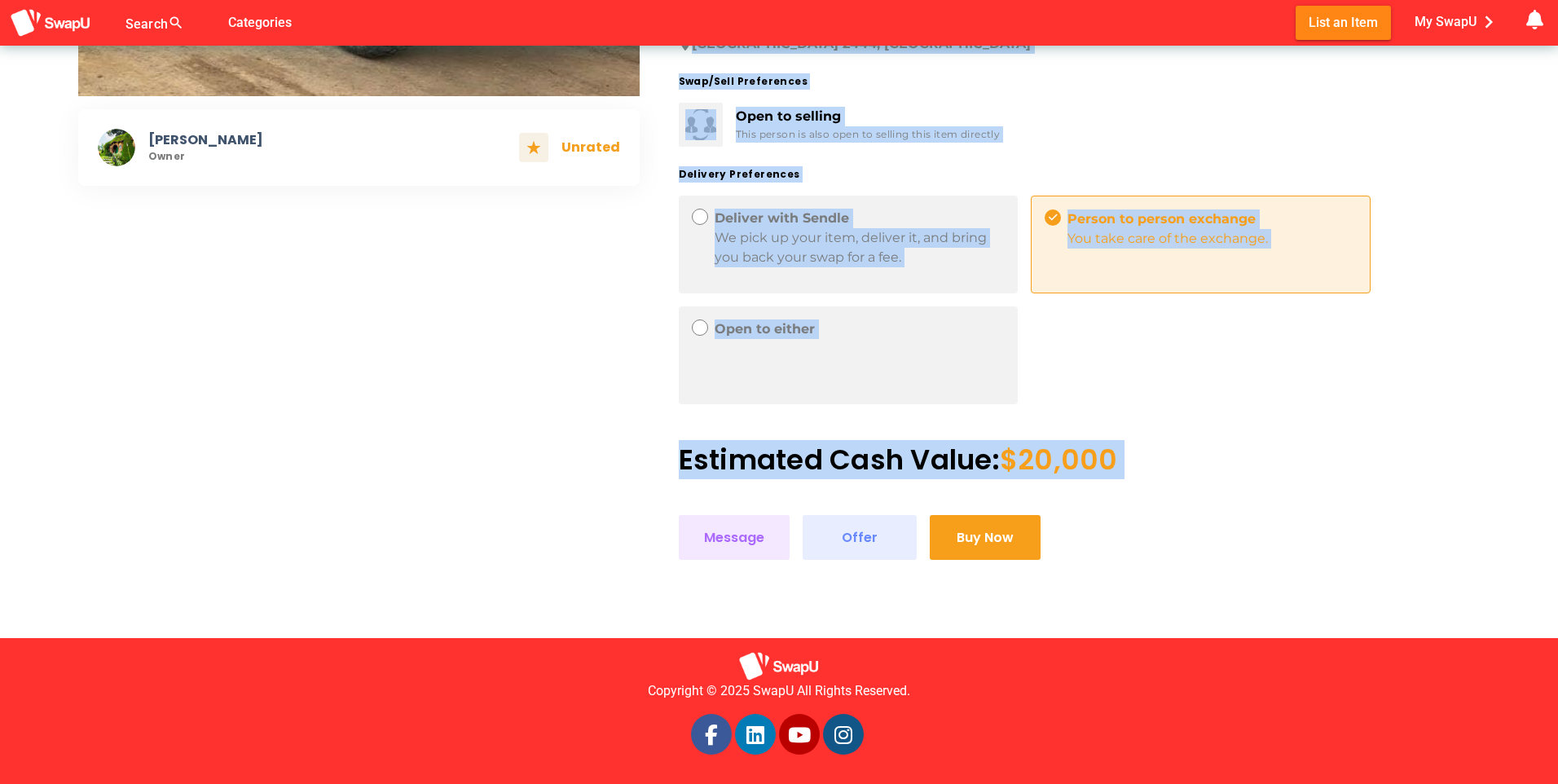
drag, startPoint x: 1558, startPoint y: 204, endPoint x: 1561, endPoint y: 549, distance: 345.0
drag, startPoint x: 1558, startPoint y: 549, endPoint x: 1549, endPoint y: 566, distance: 19.2
click at [1549, 566] on div "Shaun Owner Unrated Shaun SWAPS 3litre turbo diesel Currently has qld rego I ha…" at bounding box center [759, 64] width 1597 height 1148
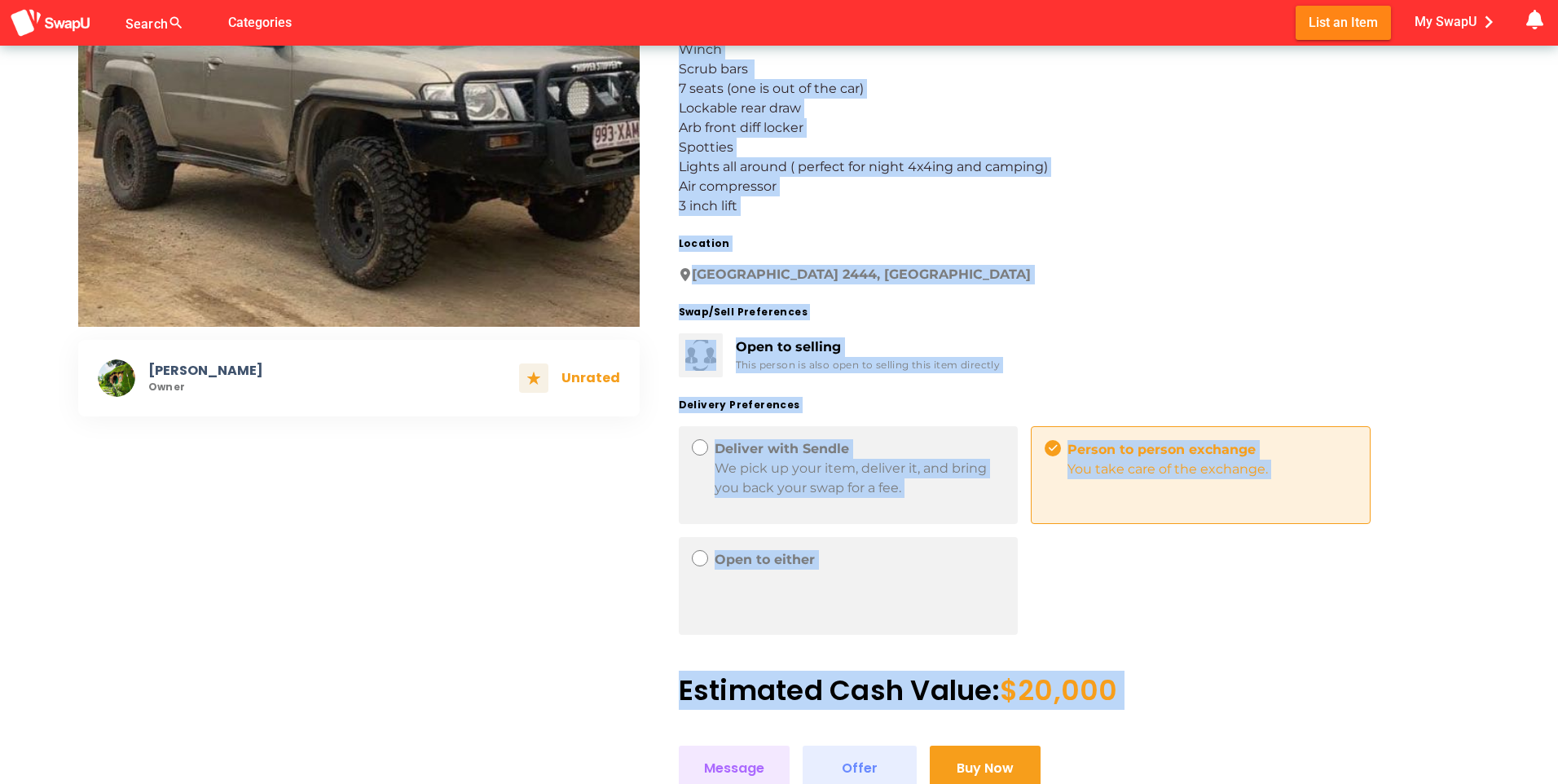
scroll to position [0, 0]
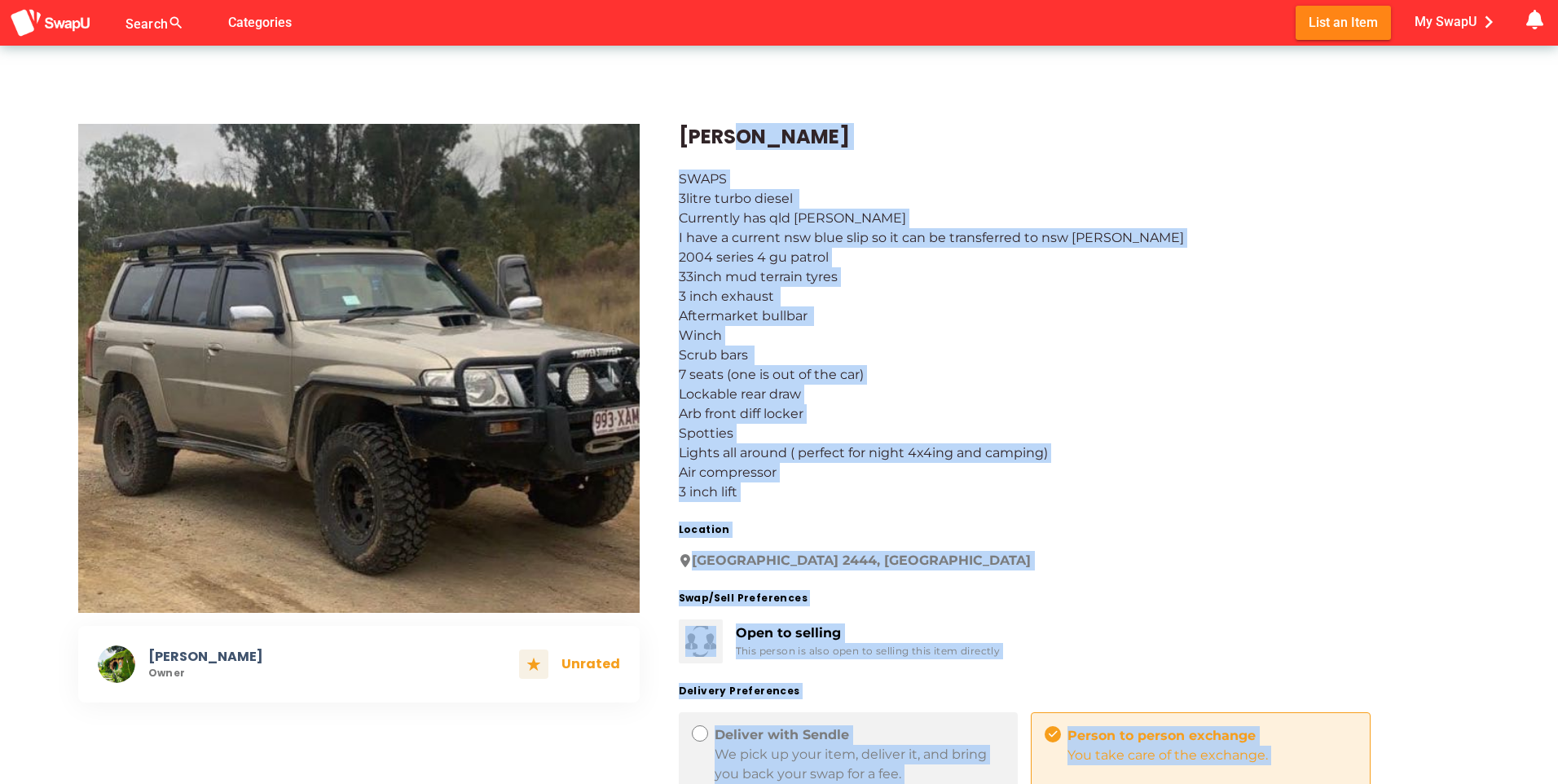
drag, startPoint x: 1558, startPoint y: 593, endPoint x: 1530, endPoint y: 57, distance: 536.7
click at [1545, 4] on div "Search search false Categories List an Item My SwapU chevron_right getting mess…" at bounding box center [779, 649] width 1558 height 1300
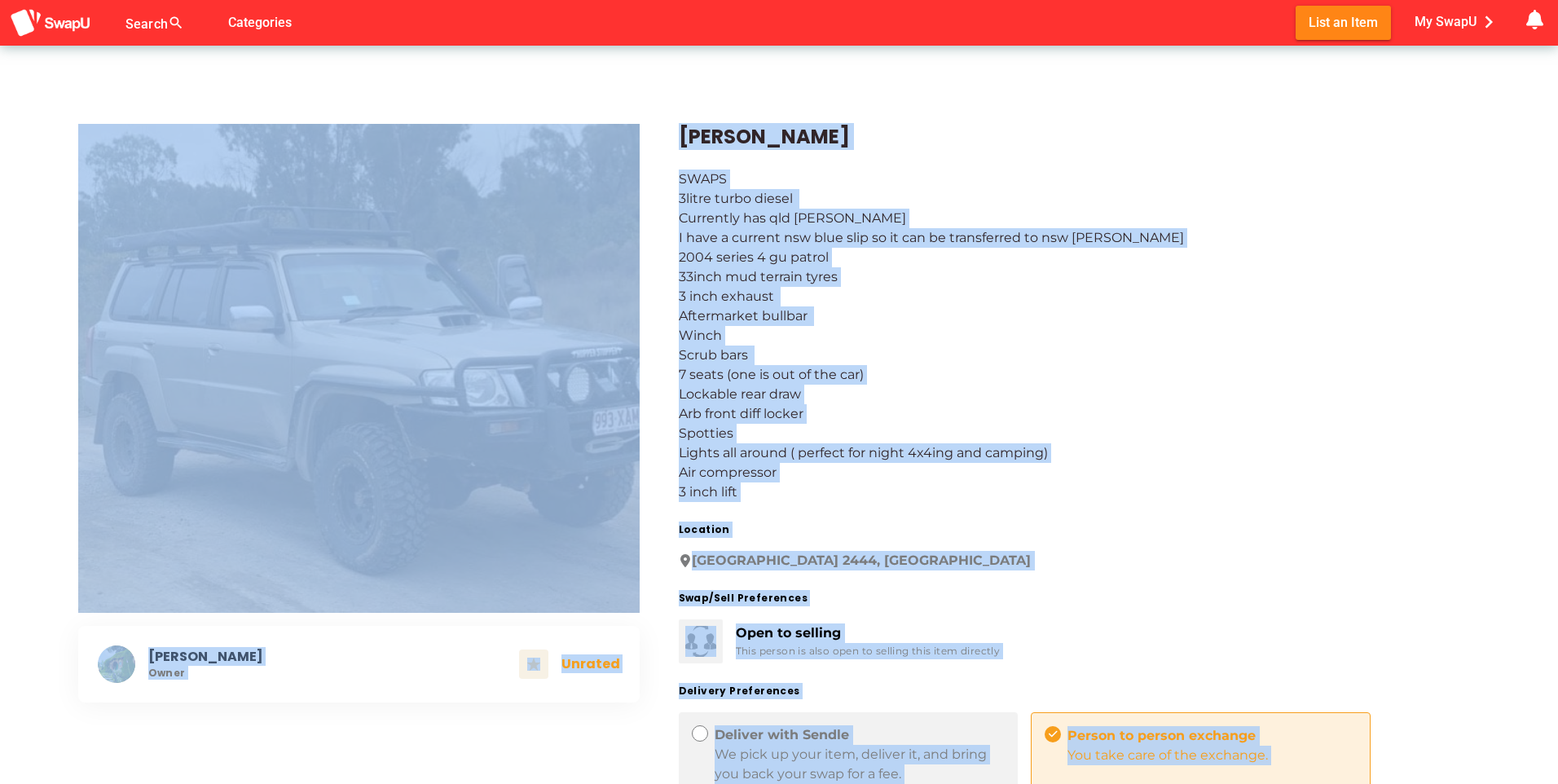
drag, startPoint x: 1530, startPoint y: 57, endPoint x: 1418, endPoint y: 300, distance: 267.6
click at [1418, 300] on div "SWAPS 3litre turbo diesel Currently has qld [PERSON_NAME] I have a current nsw …" at bounding box center [1081, 335] width 802 height 333
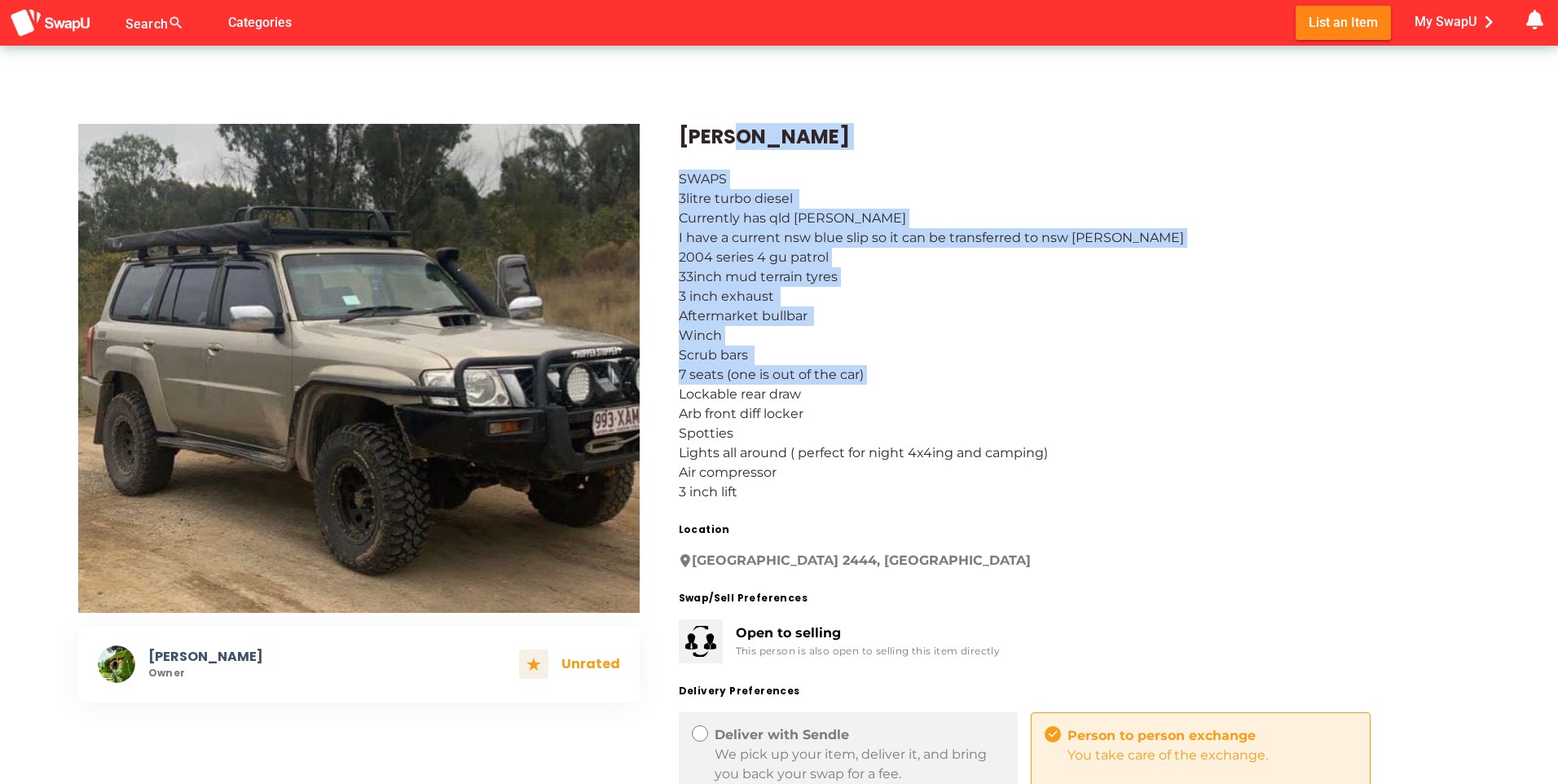
drag, startPoint x: 1558, startPoint y: 397, endPoint x: 1561, endPoint y: -60, distance: 457.0
click at [1558, 0] on html "Search search false Categories List an Item My SwapU chevron_right getting mess…" at bounding box center [779, 392] width 1558 height 784
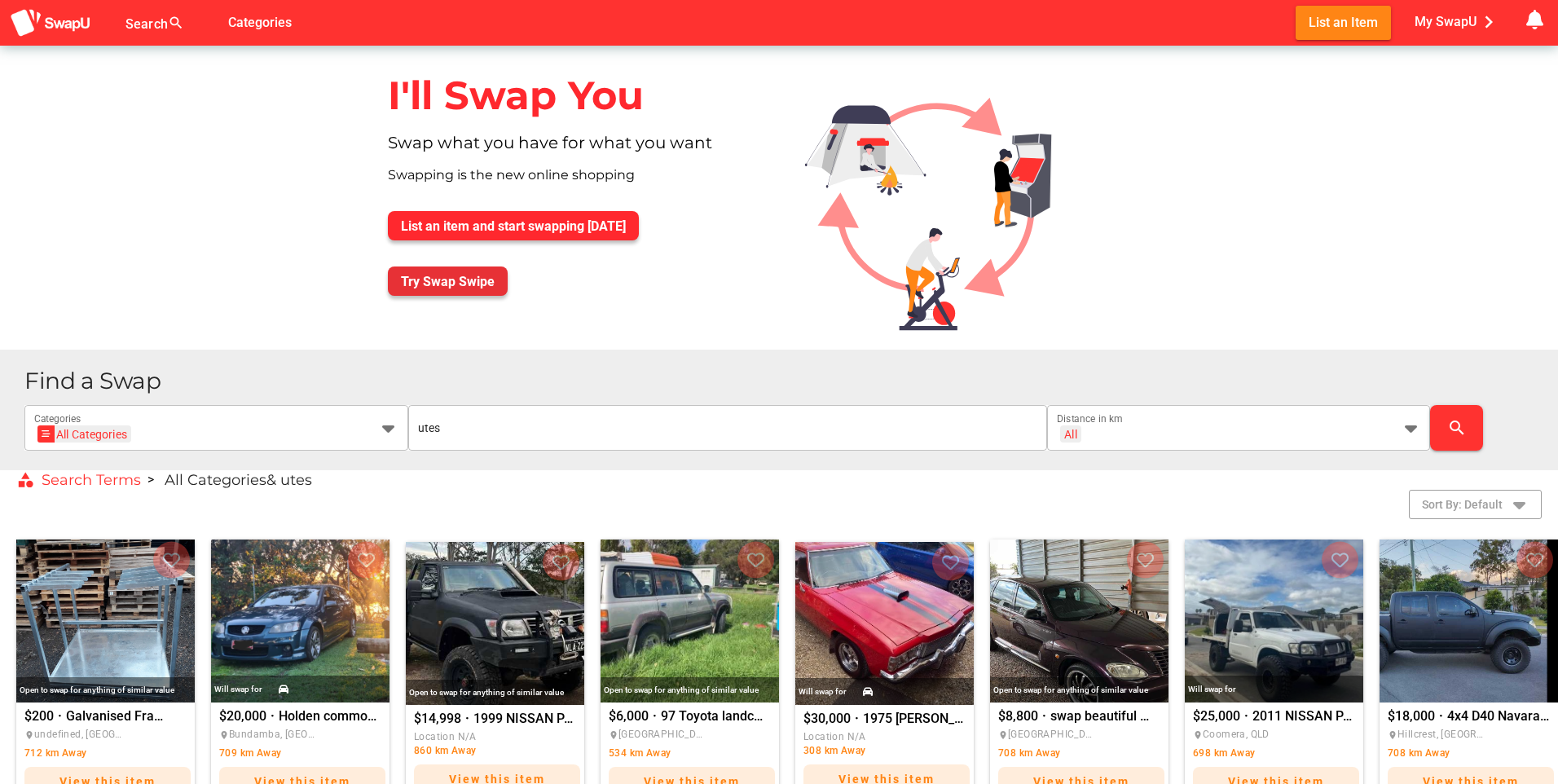
click at [465, 277] on span "Try Swap Swipe" at bounding box center [448, 281] width 93 height 15
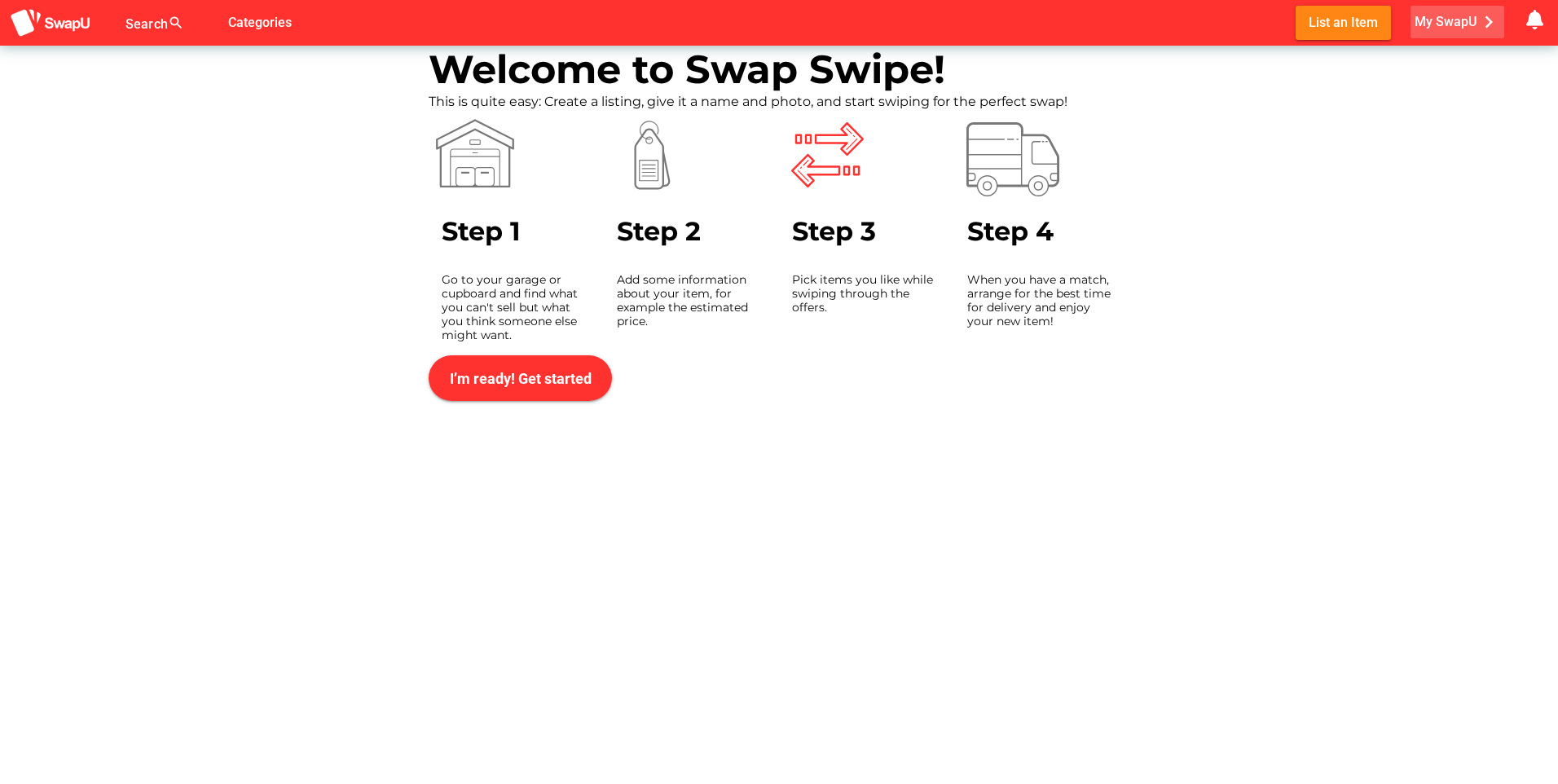
click at [1469, 21] on span "My SwapU chevron_right" at bounding box center [1458, 22] width 86 height 24
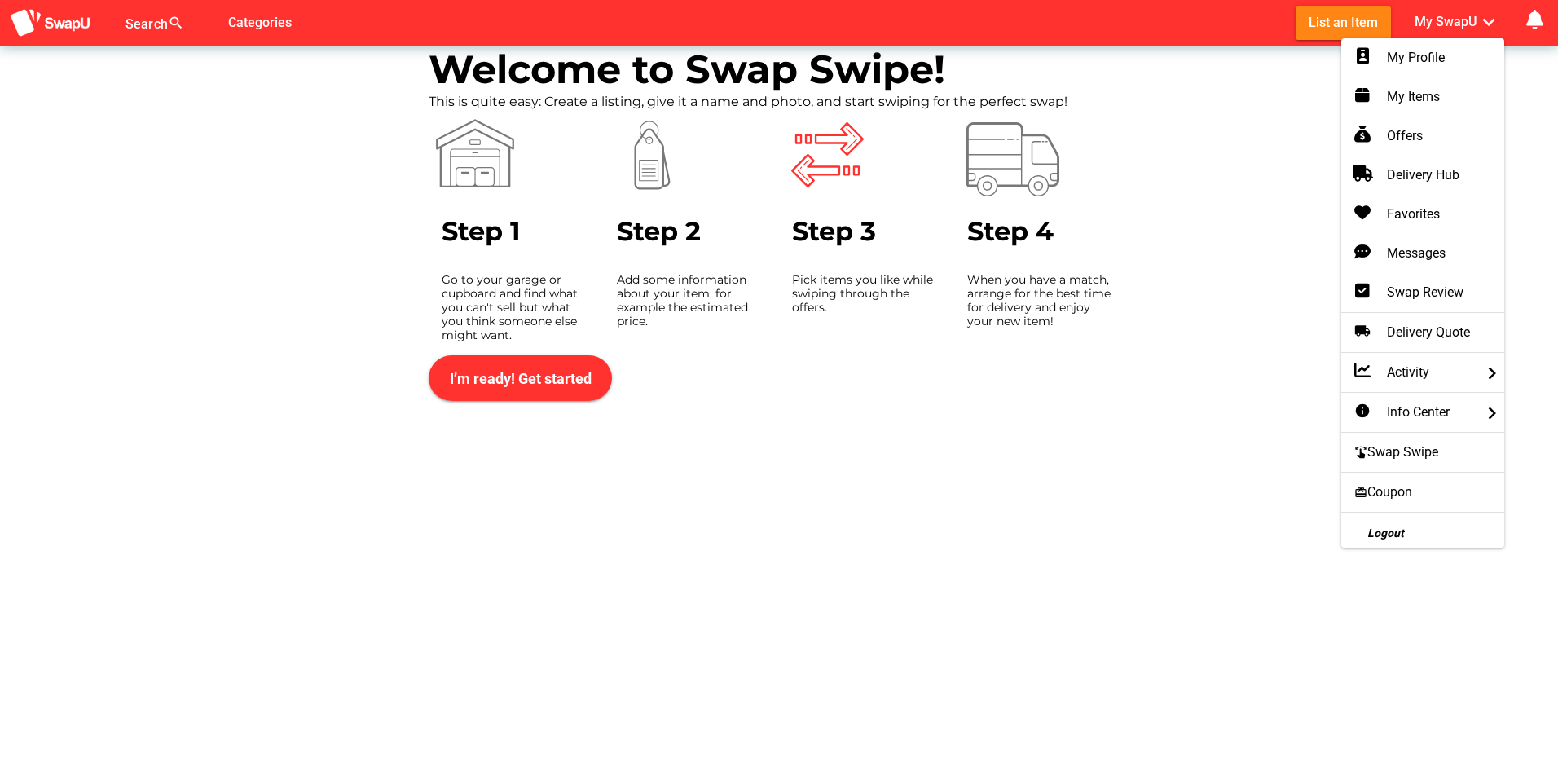
click at [1019, 585] on div "Search search false Categories List an Item My SwapU expand_more getting messag…" at bounding box center [779, 392] width 1558 height 784
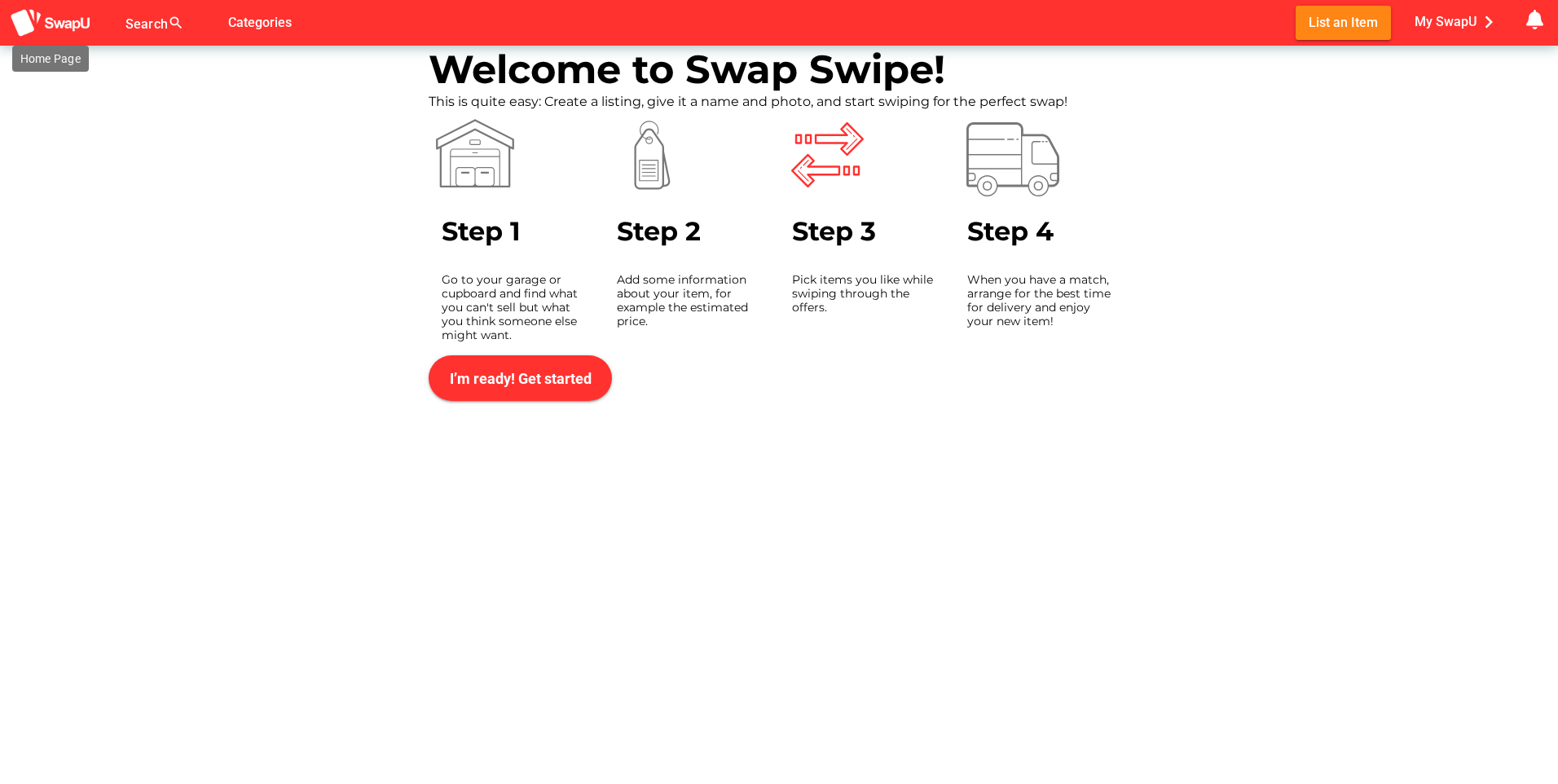
click at [83, 20] on img at bounding box center [50, 23] width 82 height 30
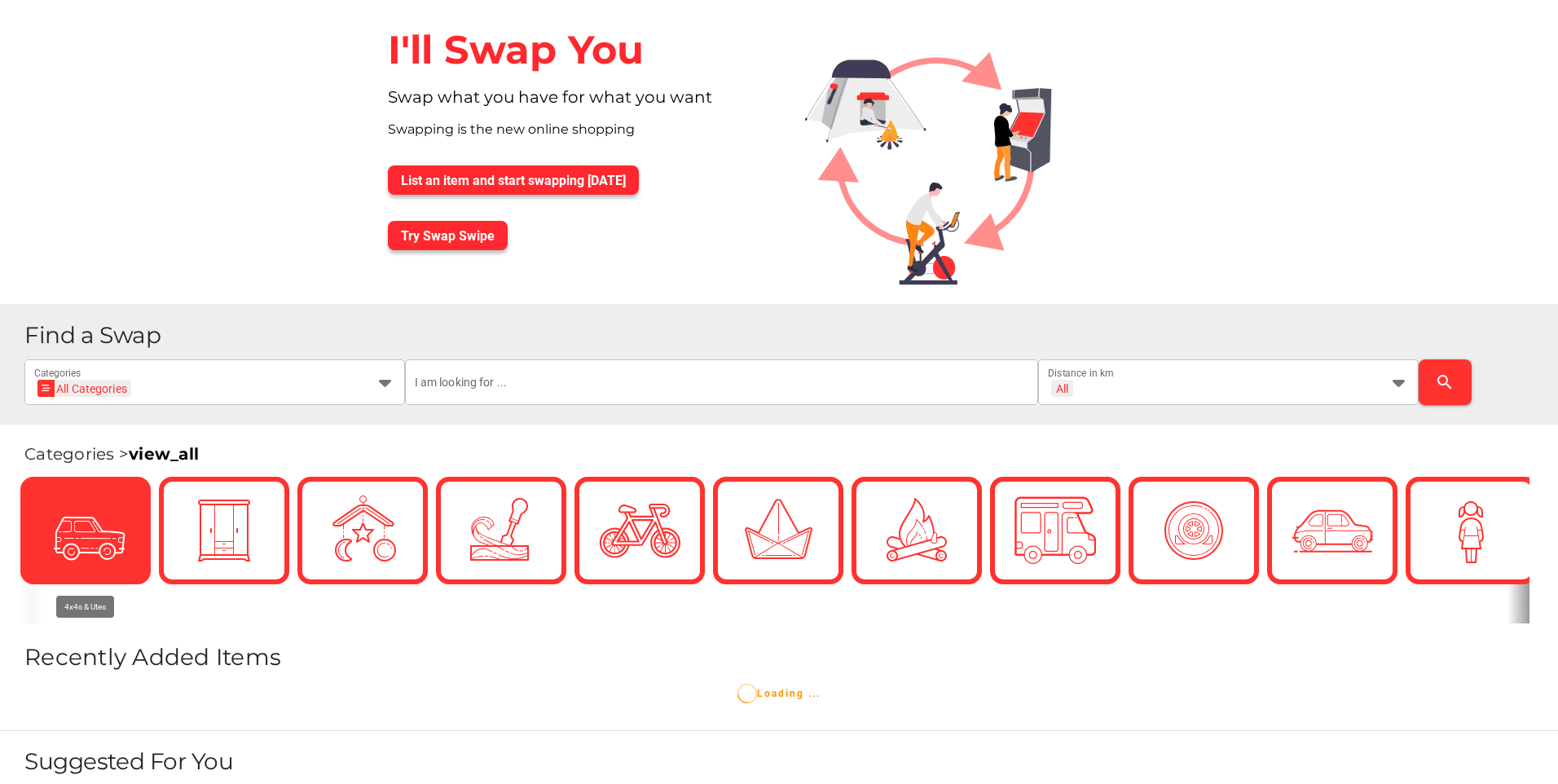
click at [117, 571] on div at bounding box center [85, 530] width 82 height 82
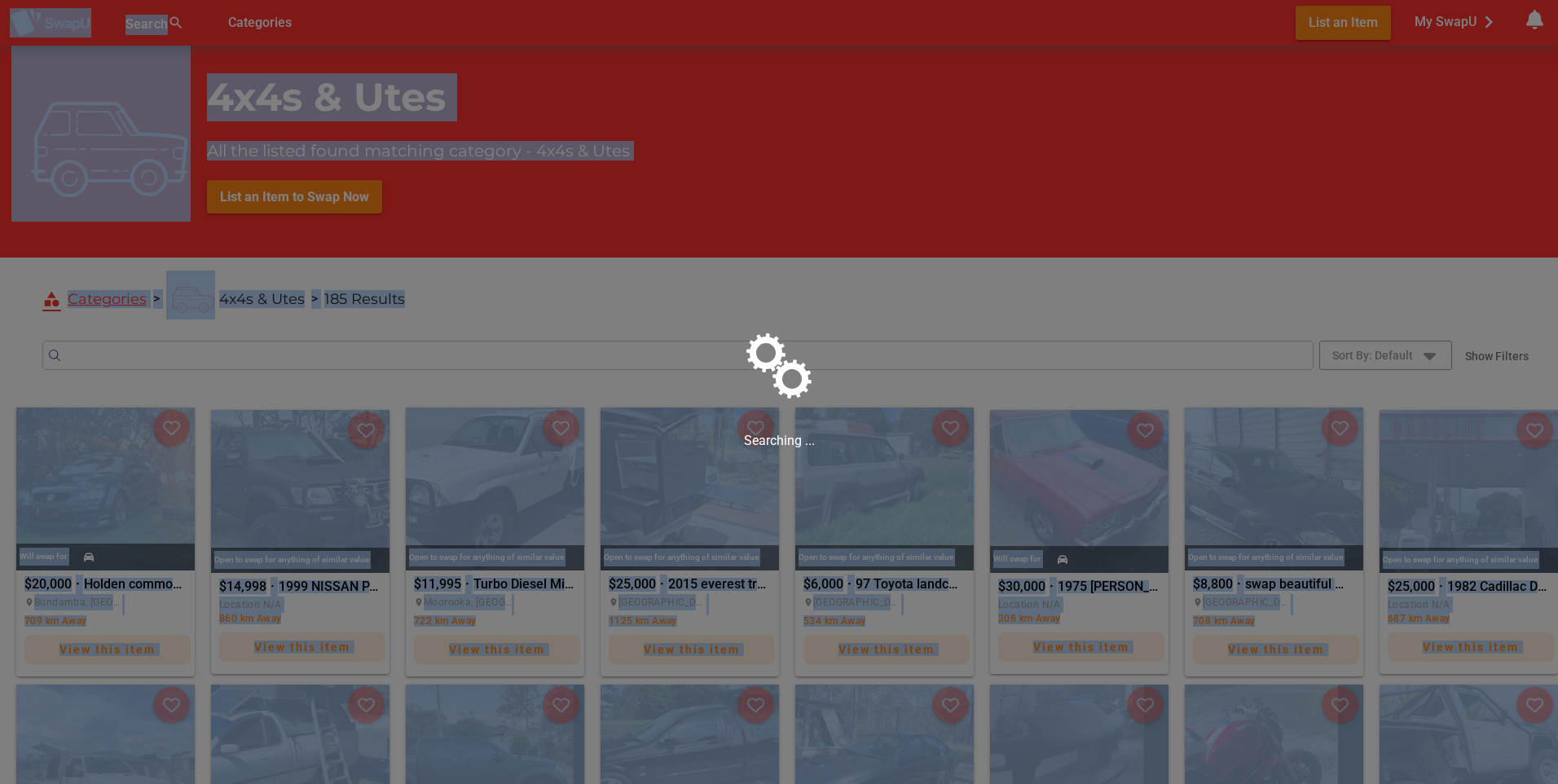
drag, startPoint x: 1558, startPoint y: 108, endPoint x: 1558, endPoint y: 140, distance: 32.0
click at [1558, 140] on html "Search search false Categories List an Item My SwapU chevron_right getting mess…" at bounding box center [779, 392] width 1558 height 784
click at [1376, 318] on div at bounding box center [779, 392] width 1558 height 784
drag, startPoint x: 1558, startPoint y: 86, endPoint x: 1561, endPoint y: 213, distance: 127.0
click at [1558, 213] on html "Search search false Categories List an Item My SwapU chevron_right getting mess…" at bounding box center [779, 392] width 1558 height 784
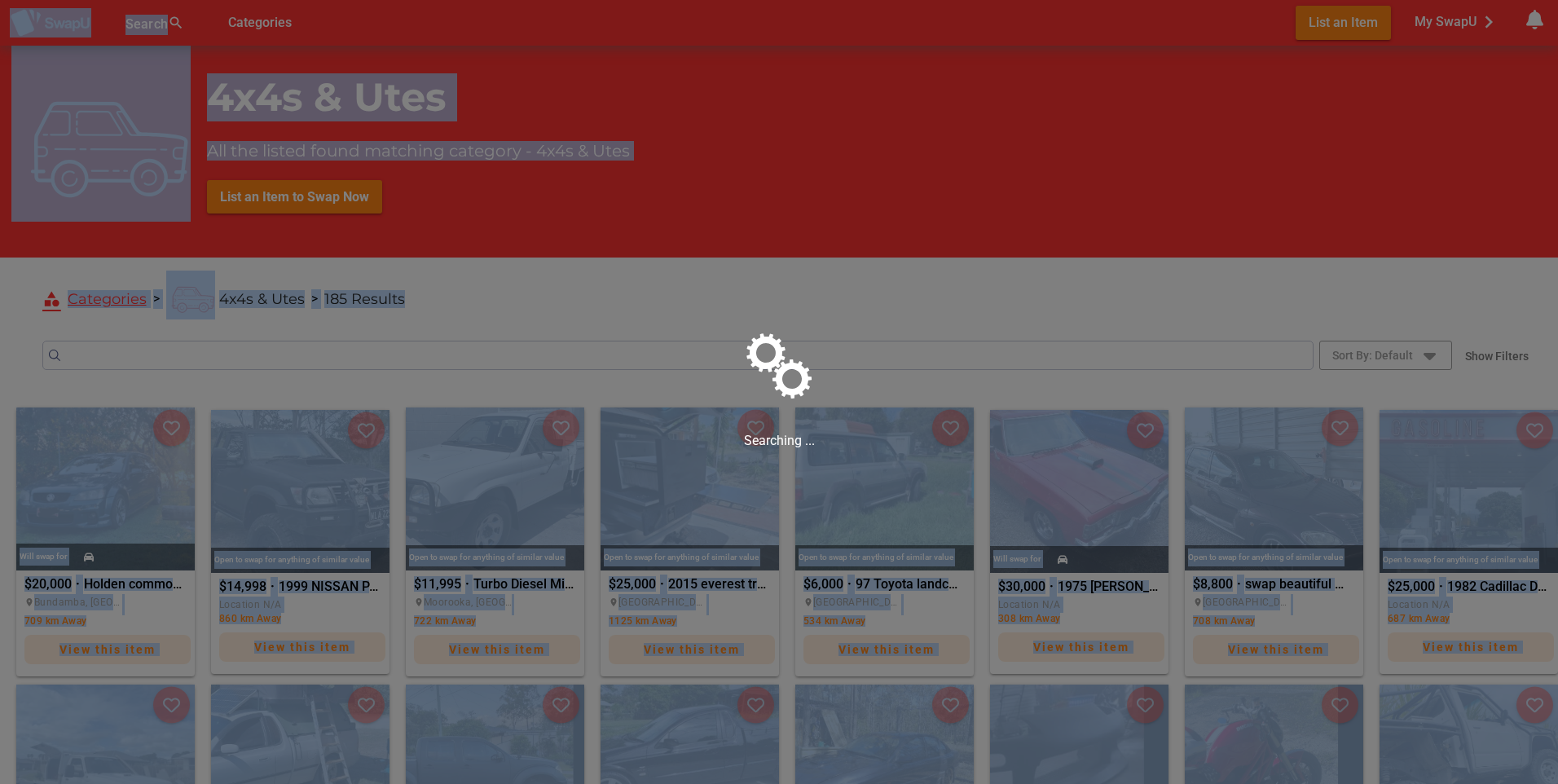
click at [1278, 321] on div at bounding box center [779, 392] width 1558 height 784
drag, startPoint x: 1558, startPoint y: 139, endPoint x: 1561, endPoint y: 203, distance: 64.1
click at [1558, 203] on html "Search search false Categories List an Item My SwapU chevron_right getting mess…" at bounding box center [779, 392] width 1558 height 784
drag, startPoint x: 1558, startPoint y: 203, endPoint x: 1213, endPoint y: 96, distance: 361.2
click at [1213, 96] on div at bounding box center [779, 392] width 1558 height 784
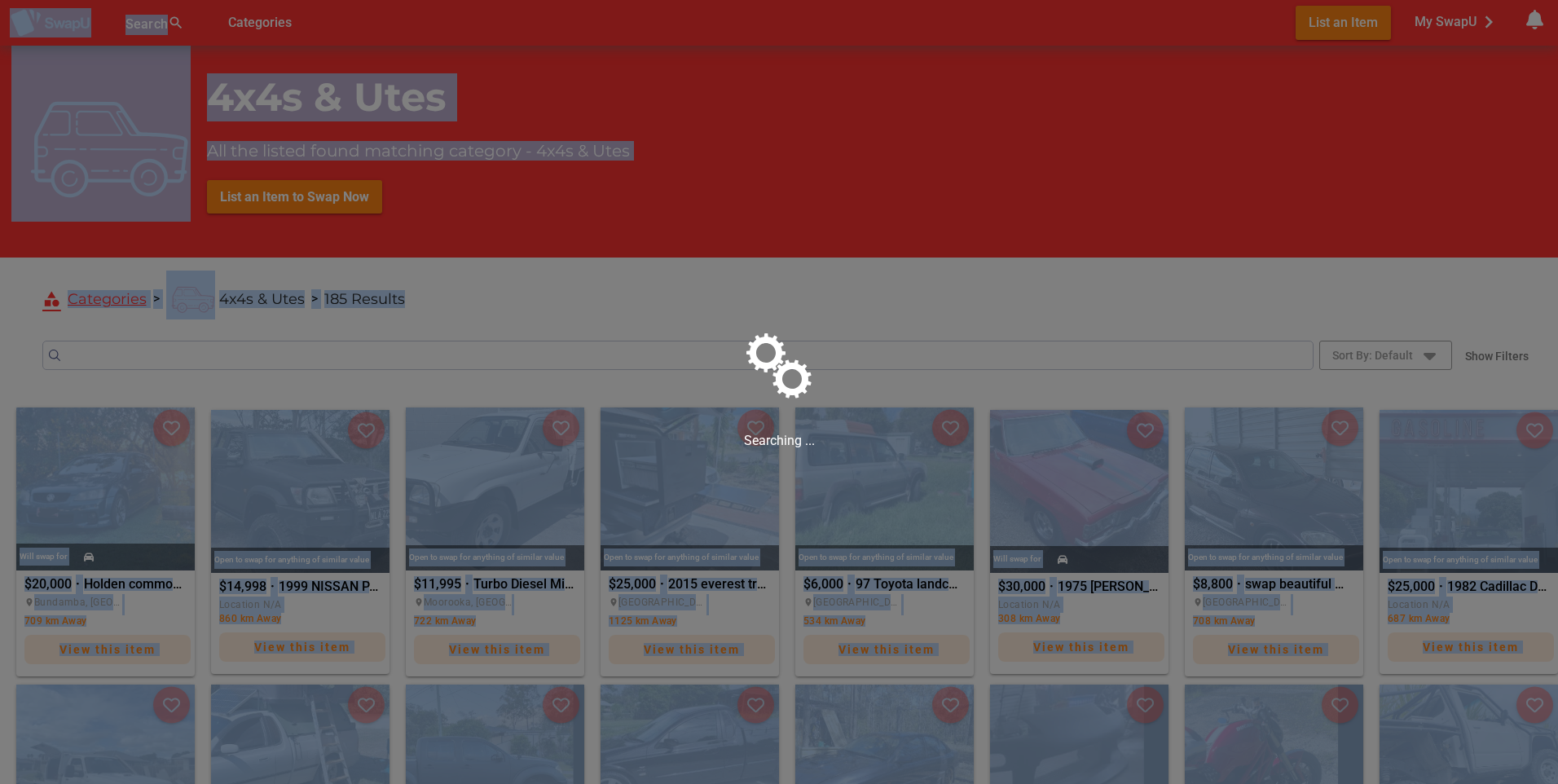
drag, startPoint x: 1558, startPoint y: 581, endPoint x: 1537, endPoint y: 761, distance: 181.2
click at [1530, 783] on html "Search search false Categories List an Item My SwapU chevron_right getting mess…" at bounding box center [779, 392] width 1558 height 784
click at [1003, 300] on div at bounding box center [779, 392] width 1558 height 784
